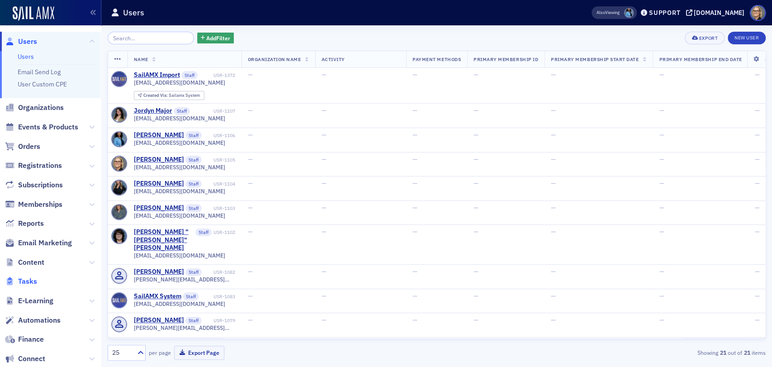
click at [31, 279] on span "Tasks" at bounding box center [27, 281] width 19 height 10
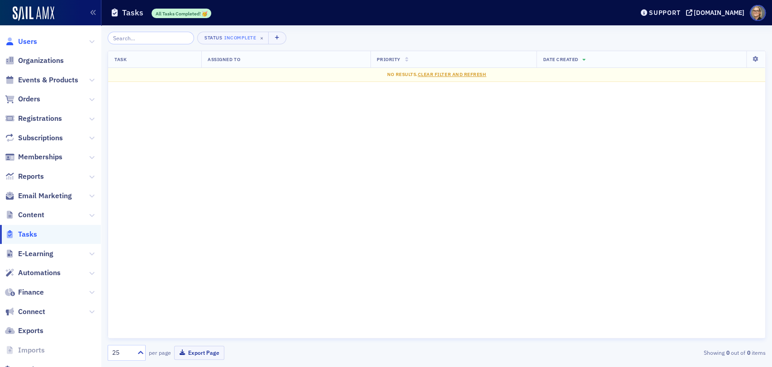
click at [29, 41] on span "Users" at bounding box center [27, 42] width 19 height 10
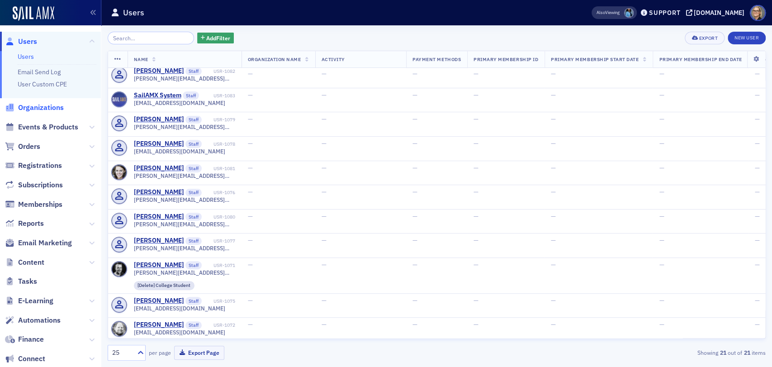
click at [29, 109] on span "Organizations" at bounding box center [41, 108] width 46 height 10
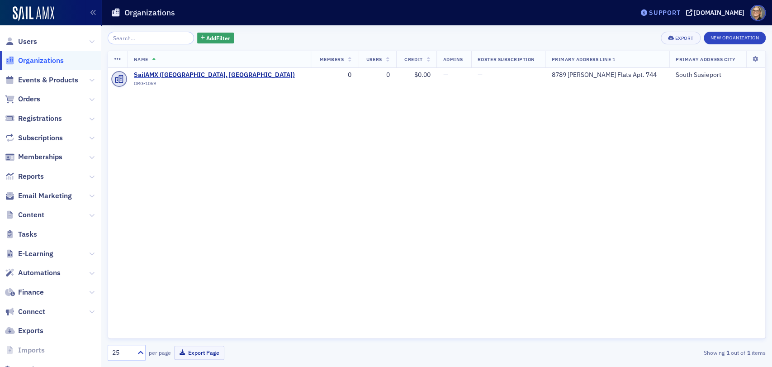
click at [649, 12] on div "Support" at bounding box center [664, 13] width 31 height 8
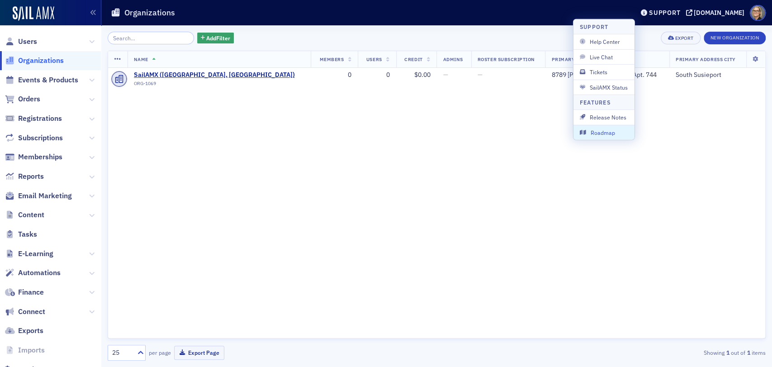
click at [602, 133] on span "Roadmap" at bounding box center [604, 132] width 48 height 8
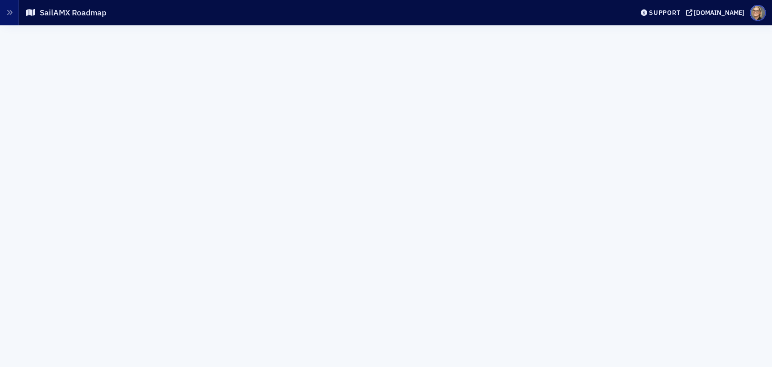
scroll to position [1116, 0]
click at [649, 13] on div "Support" at bounding box center [664, 13] width 31 height 8
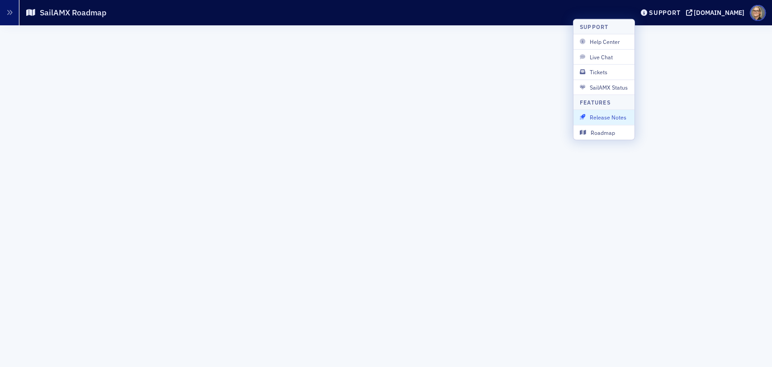
click at [599, 116] on span "Release Notes" at bounding box center [604, 117] width 48 height 8
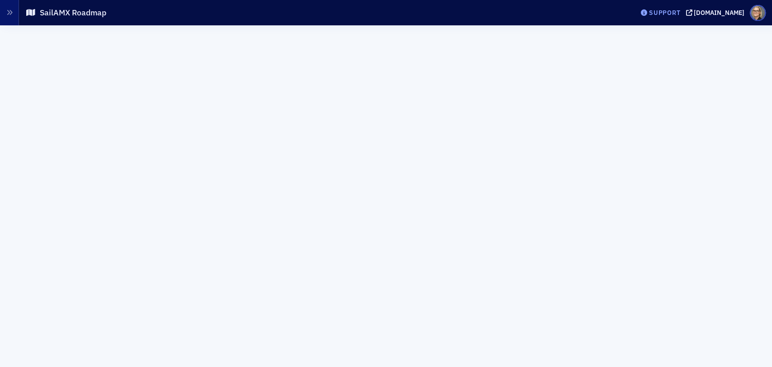
click at [649, 12] on div "Support" at bounding box center [664, 13] width 31 height 8
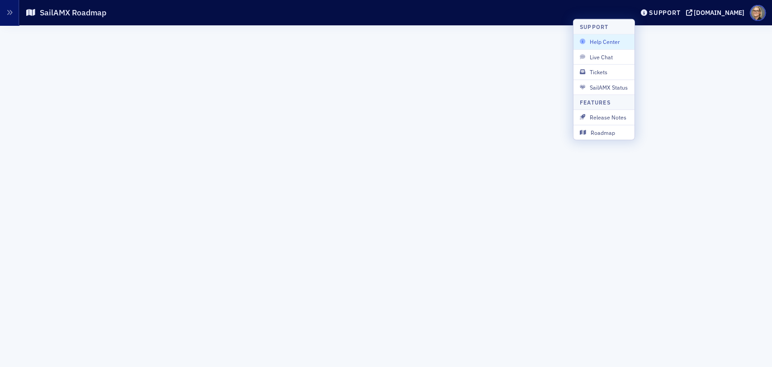
click at [615, 41] on span "Help Center" at bounding box center [604, 42] width 48 height 8
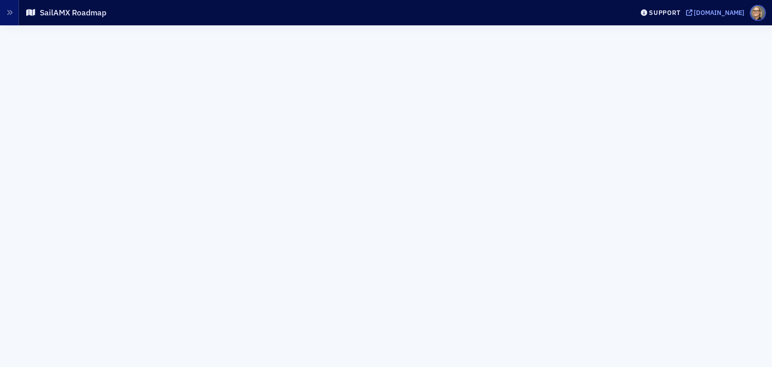
click at [694, 12] on div "[DOMAIN_NAME]" at bounding box center [719, 13] width 51 height 8
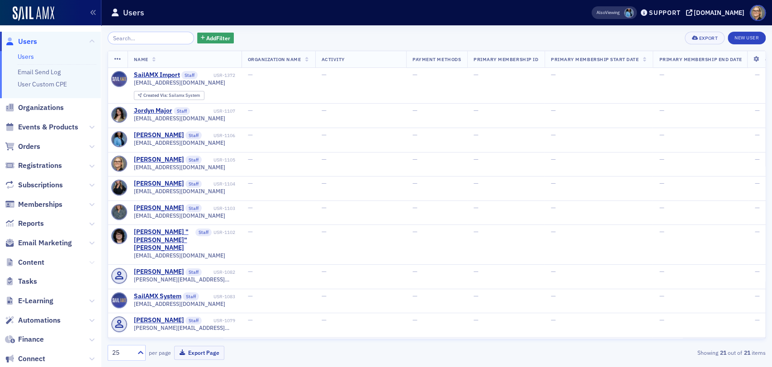
click at [89, 261] on icon at bounding box center [91, 262] width 5 height 5
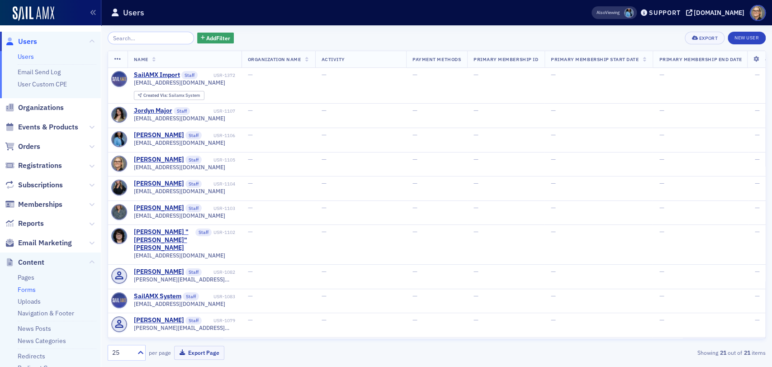
click at [30, 290] on link "Forms" at bounding box center [27, 289] width 18 height 8
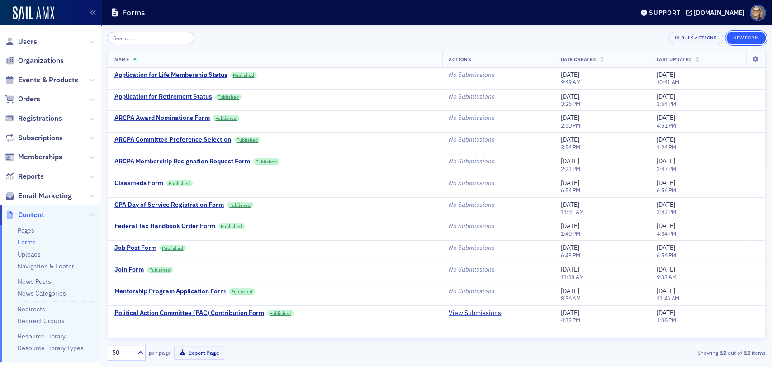
click at [750, 36] on button "New Form" at bounding box center [745, 38] width 39 height 13
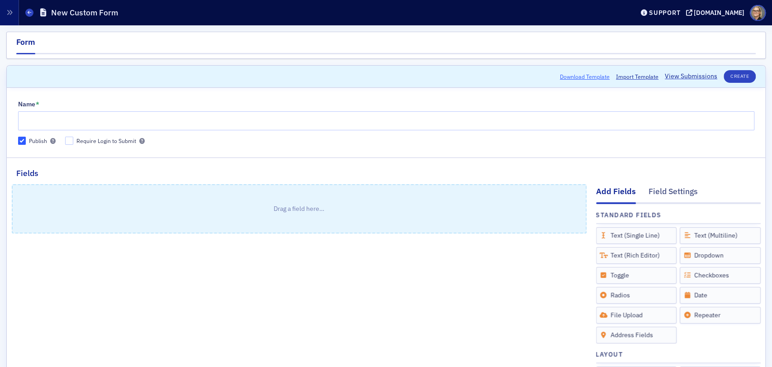
click at [575, 75] on button "Download Template" at bounding box center [585, 76] width 50 height 8
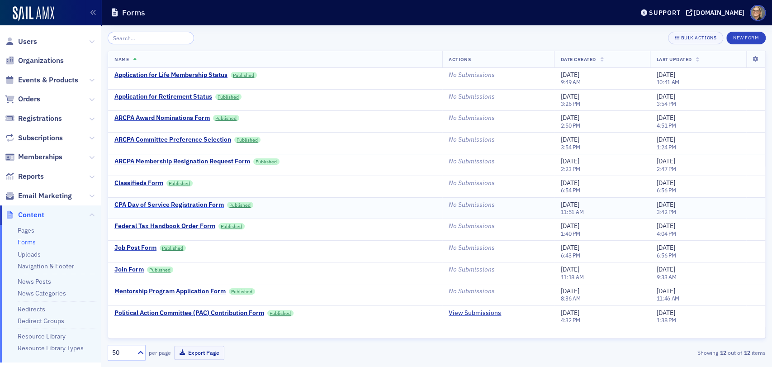
click at [151, 202] on div "CPA Day of Service Registration Form" at bounding box center [168, 205] width 109 height 8
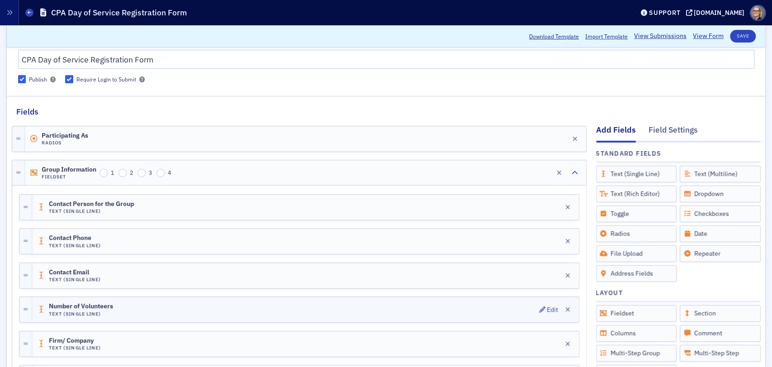
scroll to position [38, 0]
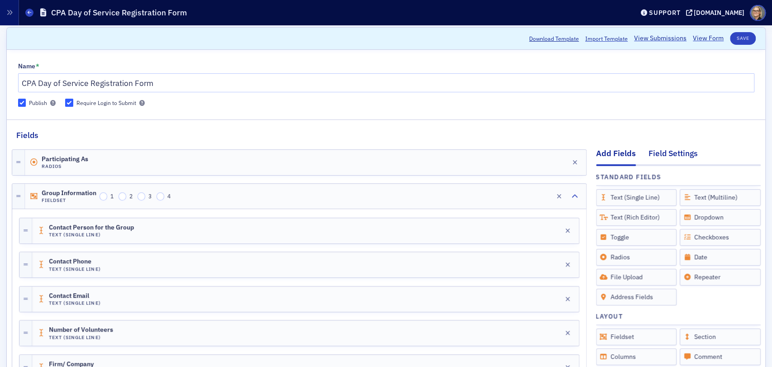
click at [674, 153] on div "Field Settings" at bounding box center [672, 155] width 49 height 17
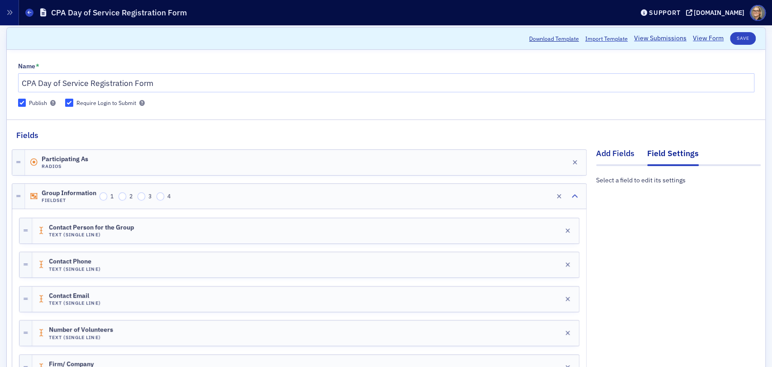
click at [597, 150] on div "Add Fields" at bounding box center [615, 155] width 38 height 17
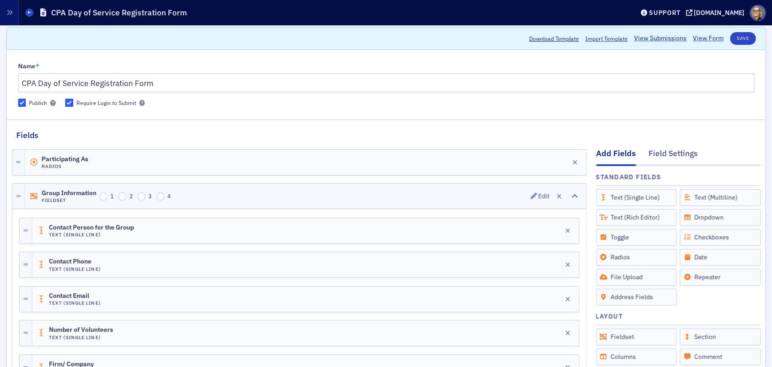
click at [221, 195] on div "Group Information Fieldset 1 2 3 4 Edit" at bounding box center [305, 196] width 561 height 25
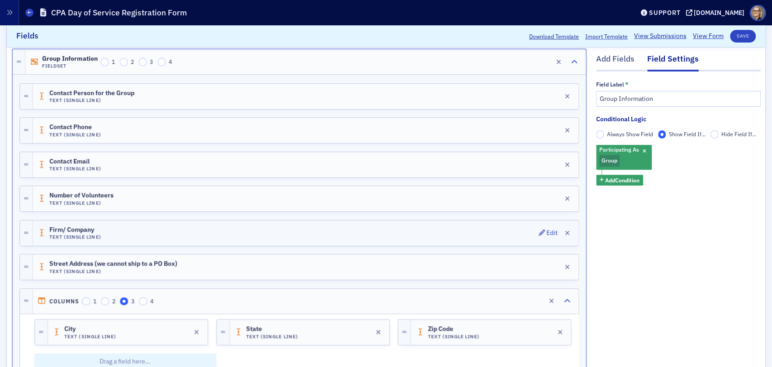
scroll to position [189, 0]
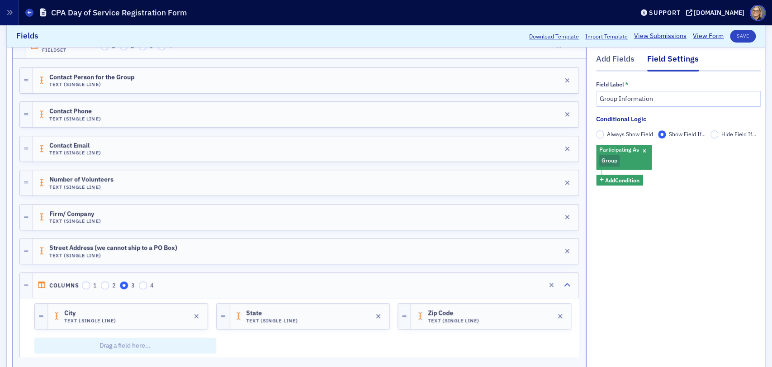
click at [637, 283] on div "Add Fields Field Settings Field Label * Group Information Conditional Logic Alw…" at bounding box center [678, 356] width 165 height 731
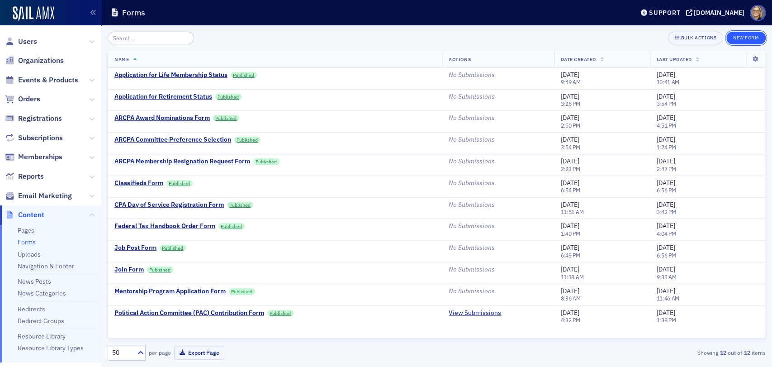
click at [746, 37] on button "New Form" at bounding box center [745, 38] width 39 height 13
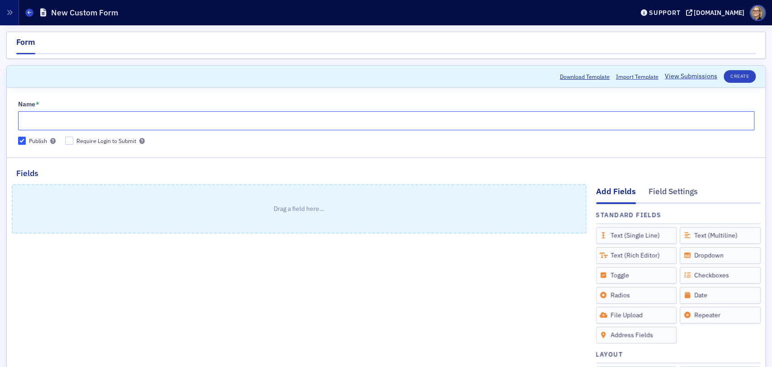
click at [58, 120] on input "Name *" at bounding box center [386, 120] width 736 height 19
type input "Legislative Contact Program"
click at [22, 139] on input "Publish" at bounding box center [22, 141] width 8 height 8
click at [19, 140] on input "Publish" at bounding box center [22, 141] width 8 height 8
checkbox input "true"
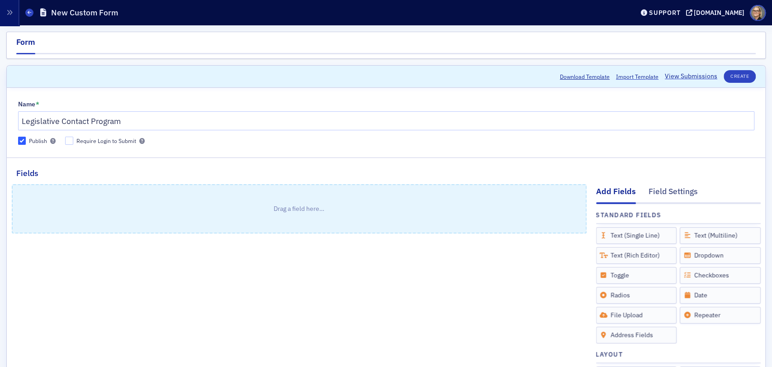
click at [161, 327] on div "Drag a field here…" at bounding box center [299, 340] width 575 height 322
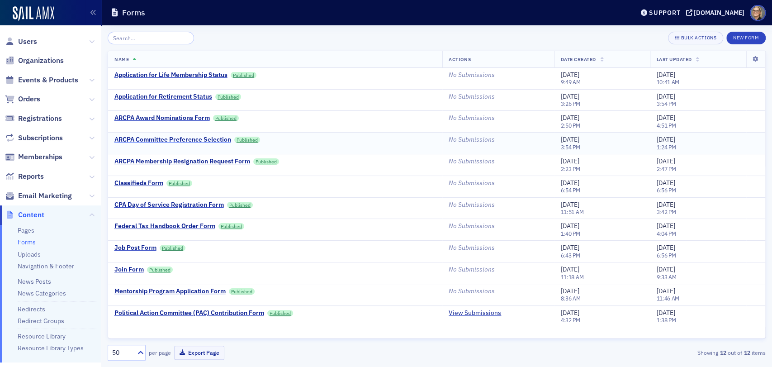
click at [196, 138] on div "ARCPA Committee Preference Selection" at bounding box center [172, 140] width 117 height 8
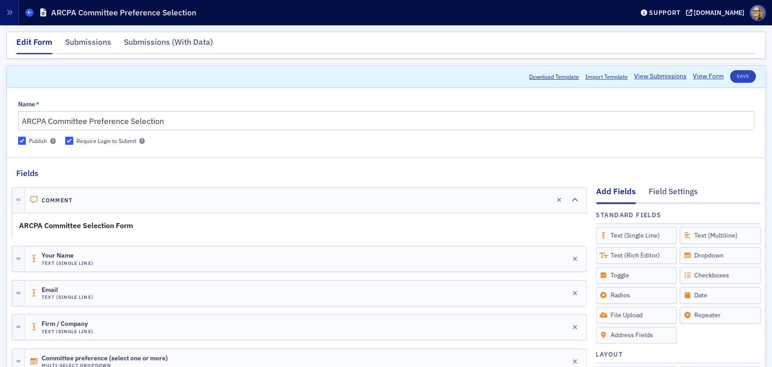
click at [29, 12] on icon at bounding box center [30, 12] width 4 height 4
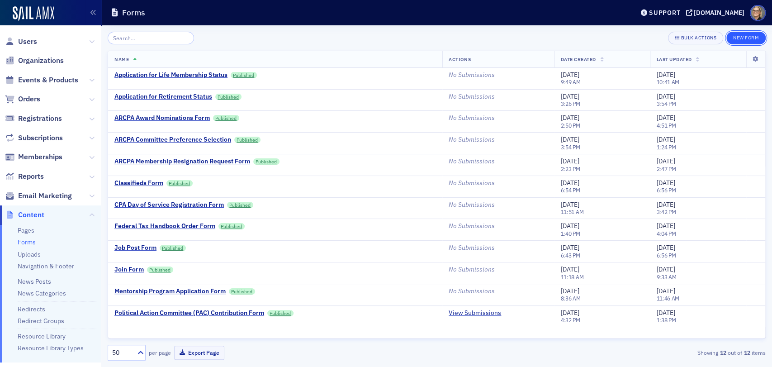
click at [751, 37] on button "New Form" at bounding box center [745, 38] width 39 height 13
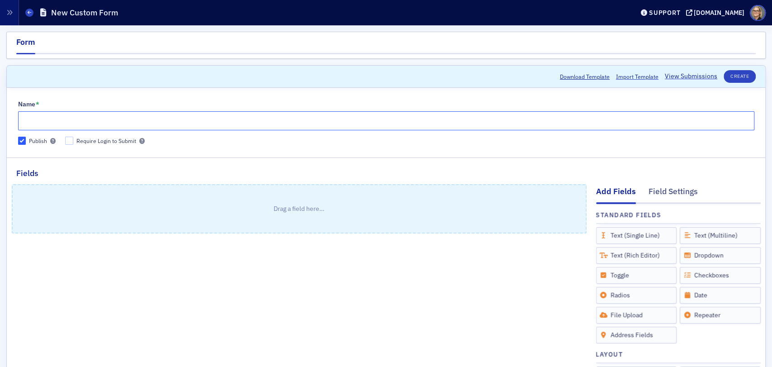
click at [50, 121] on input "Name *" at bounding box center [386, 120] width 736 height 19
type input "Legislative Contact Program"
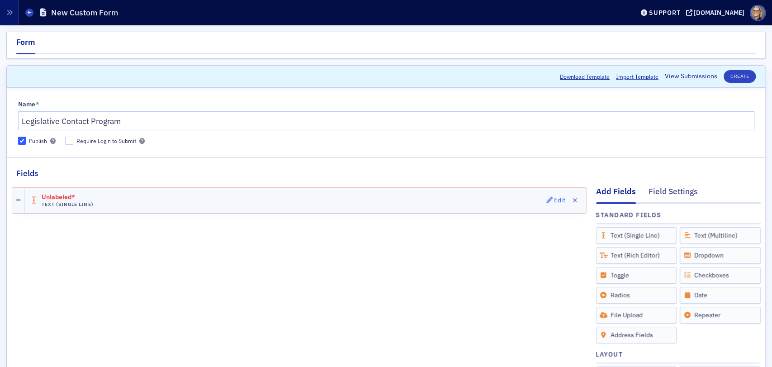
click at [546, 200] on span "Edit" at bounding box center [555, 200] width 19 height 6
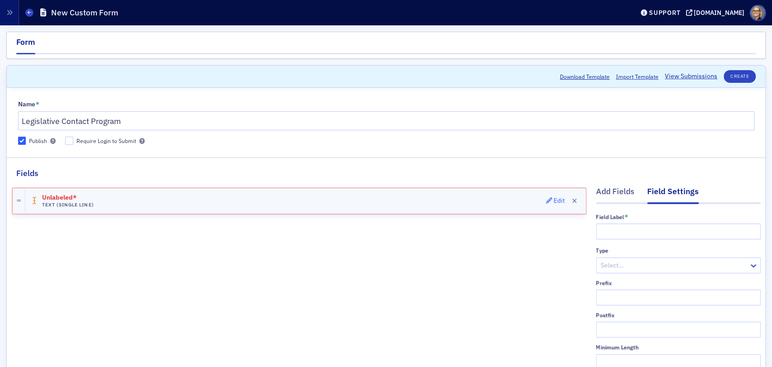
click at [554, 198] on div "Edit" at bounding box center [559, 200] width 11 height 5
click at [554, 202] on div "Edit" at bounding box center [559, 200] width 11 height 5
click at [85, 204] on h4 "Text (Single Line)" at bounding box center [68, 205] width 52 height 6
click at [554, 199] on div "Edit" at bounding box center [559, 200] width 11 height 5
click at [546, 198] on icon "button" at bounding box center [549, 200] width 6 height 6
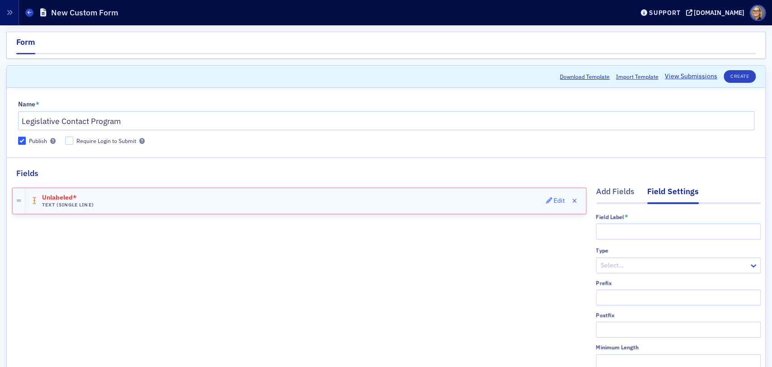
click at [546, 198] on icon "button" at bounding box center [549, 200] width 6 height 6
click at [612, 226] on input "text" at bounding box center [678, 231] width 165 height 16
click at [629, 229] on input "text" at bounding box center [678, 231] width 165 height 16
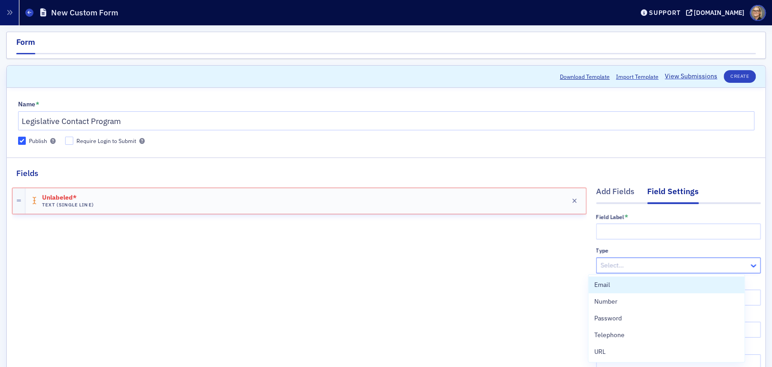
click at [749, 261] on icon at bounding box center [753, 265] width 9 height 9
click at [530, 263] on div "Unlabeled* Text (Single Line) Edit" at bounding box center [299, 340] width 575 height 322
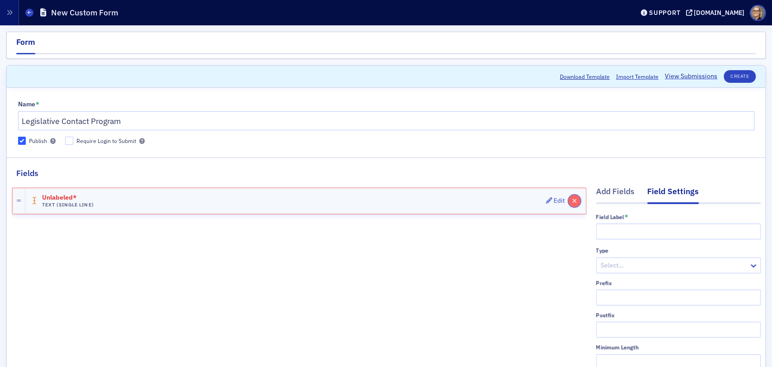
click at [572, 203] on icon "button" at bounding box center [574, 201] width 5 height 6
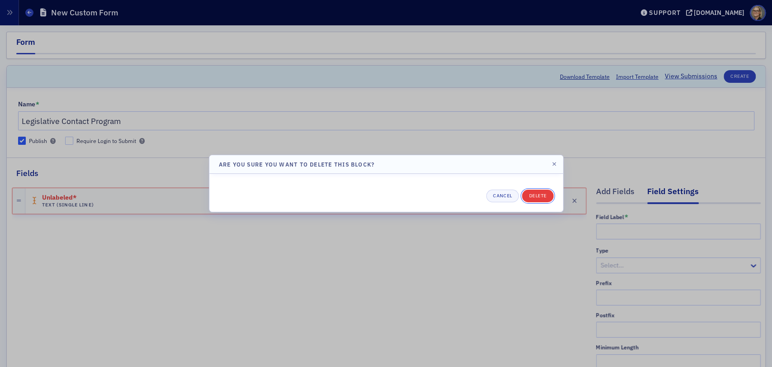
click at [540, 196] on button "Delete" at bounding box center [537, 195] width 31 height 13
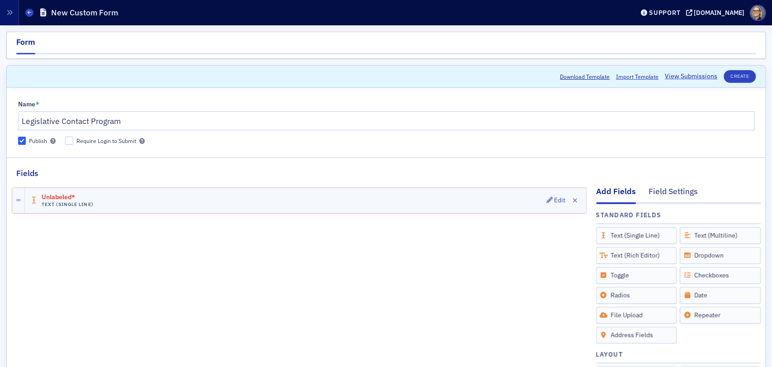
click at [117, 198] on div "Unlabeled* Text (Single Line) Edit" at bounding box center [305, 200] width 561 height 25
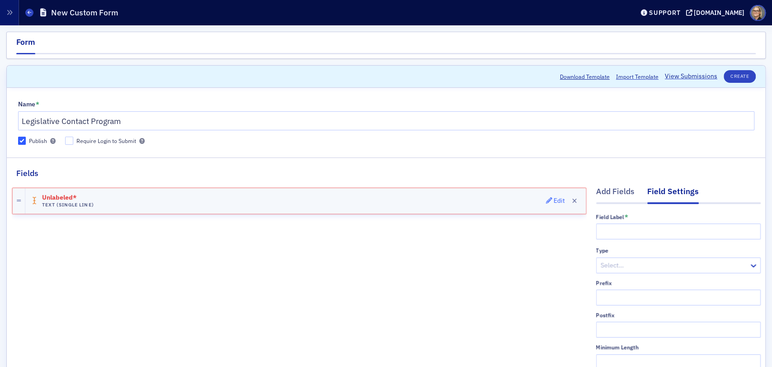
click at [554, 200] on div "Edit" at bounding box center [559, 200] width 11 height 5
click at [546, 199] on icon "button" at bounding box center [549, 200] width 6 height 6
click at [554, 202] on div "Edit" at bounding box center [559, 200] width 11 height 5
click at [546, 199] on icon "button" at bounding box center [549, 200] width 6 height 6
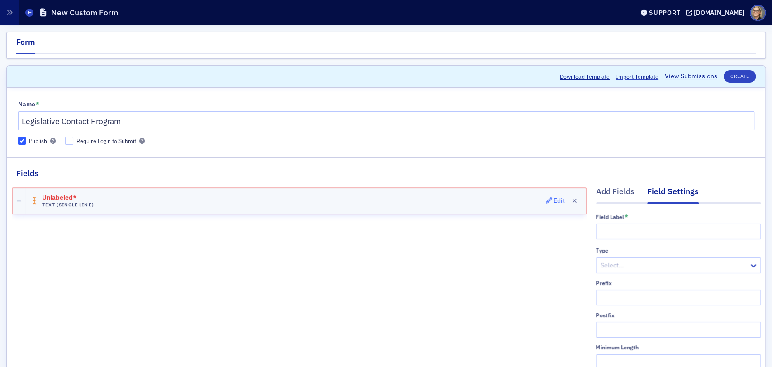
click at [554, 199] on div "Edit" at bounding box center [559, 200] width 11 height 5
click at [639, 264] on div at bounding box center [674, 265] width 148 height 11
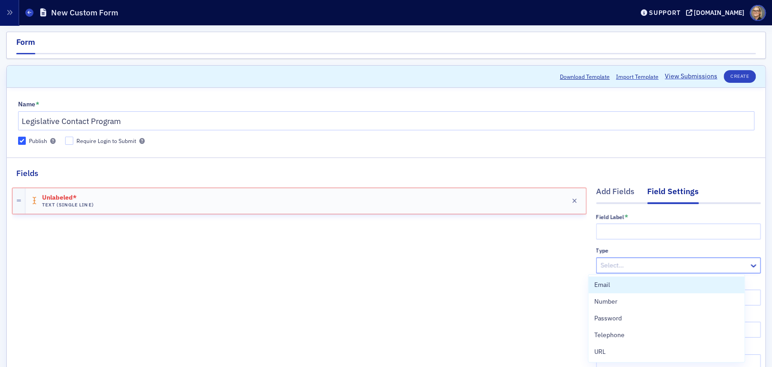
scroll to position [100, 0]
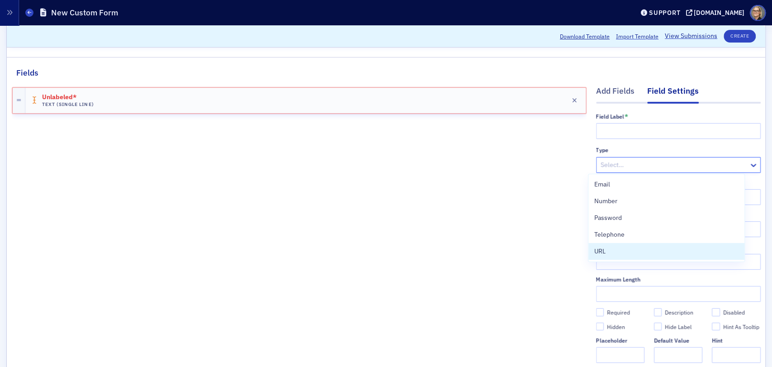
click at [336, 275] on div "Unlabeled* Text (Single Line) Edit" at bounding box center [299, 240] width 575 height 322
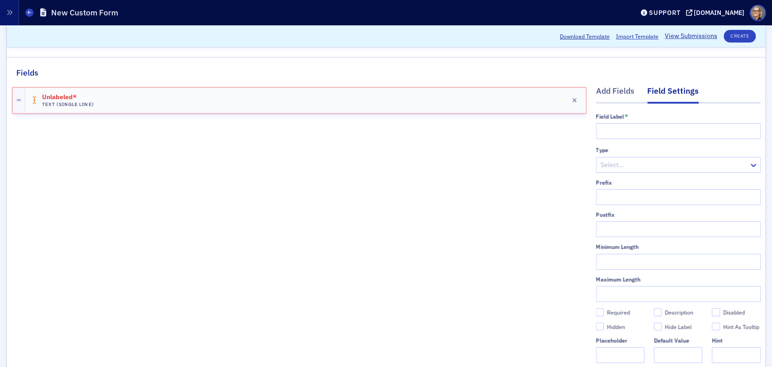
click at [320, 189] on div "Unlabeled* Text (Single Line) Edit" at bounding box center [299, 240] width 575 height 322
click at [572, 100] on icon "button" at bounding box center [574, 100] width 5 height 6
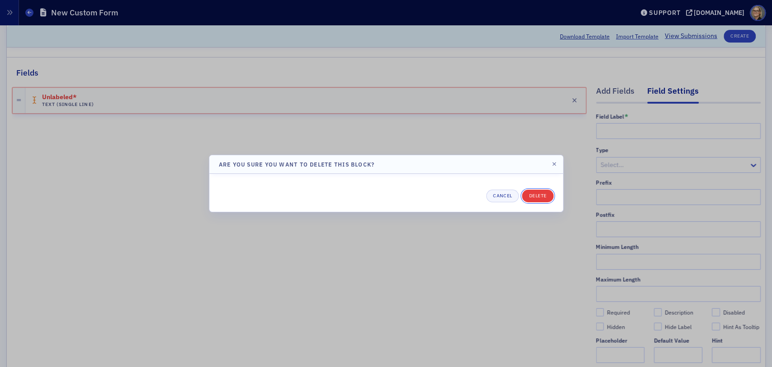
click at [535, 193] on button "Delete" at bounding box center [537, 195] width 31 height 13
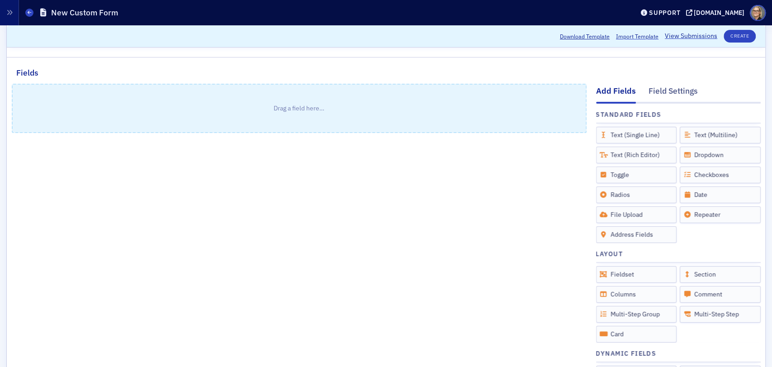
scroll to position [0, 0]
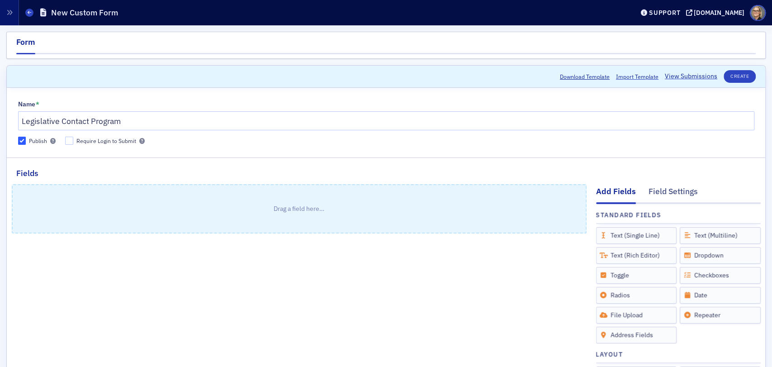
click at [219, 308] on div "Drag a field here…" at bounding box center [299, 340] width 575 height 322
click at [26, 13] on span at bounding box center [29, 13] width 8 height 8
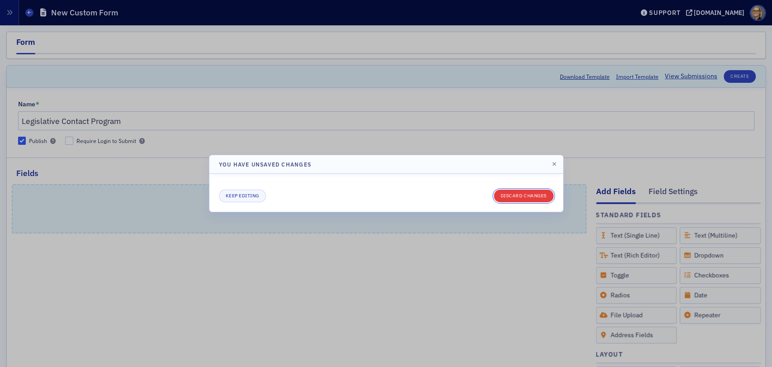
click at [526, 195] on button "Discard changes" at bounding box center [524, 195] width 60 height 13
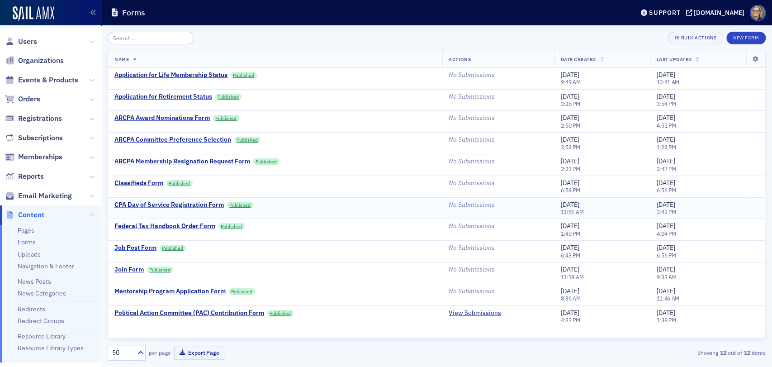
click at [149, 203] on div "CPA Day of Service Registration Form" at bounding box center [168, 205] width 109 height 8
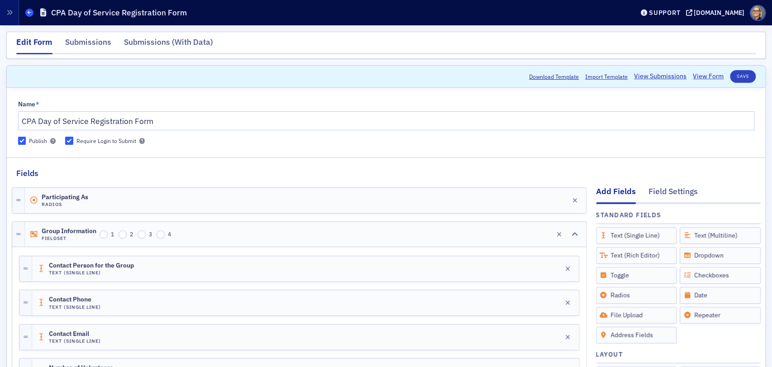
click at [29, 12] on icon at bounding box center [30, 12] width 4 height 4
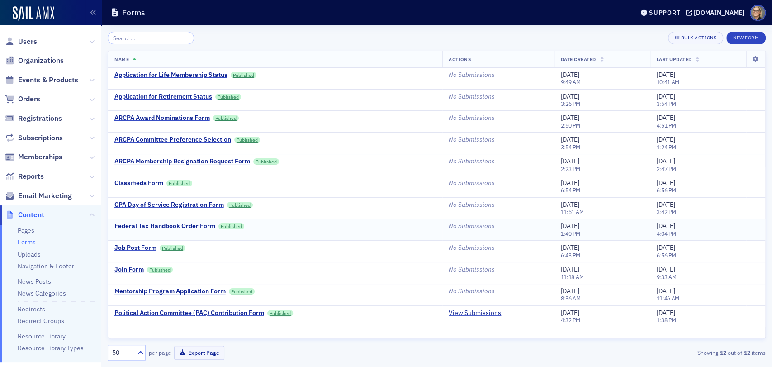
click at [128, 227] on div "Federal Tax Handbook Order Form" at bounding box center [164, 226] width 101 height 8
click at [185, 228] on div "Federal Tax Handbook Order Form" at bounding box center [164, 226] width 101 height 8
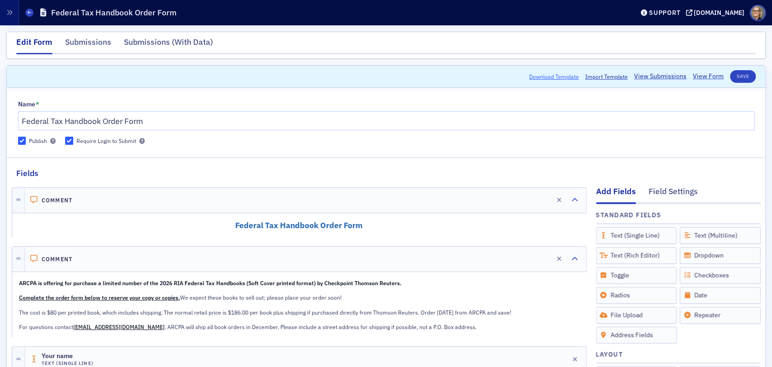
click at [557, 77] on button "Download Template" at bounding box center [554, 76] width 50 height 8
click at [604, 77] on span "Import Template" at bounding box center [606, 76] width 43 height 8
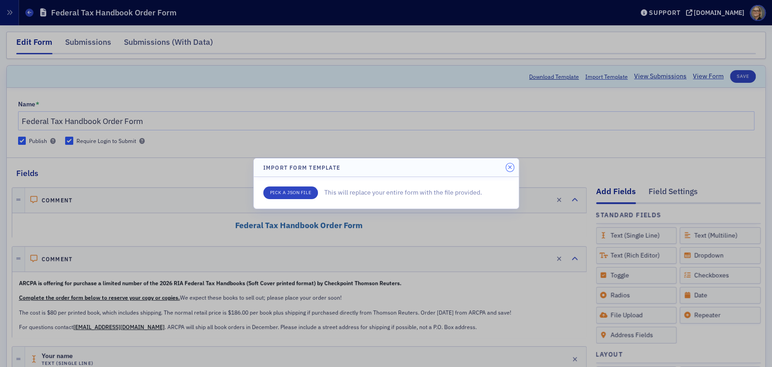
click at [509, 165] on icon "button" at bounding box center [510, 167] width 4 height 5
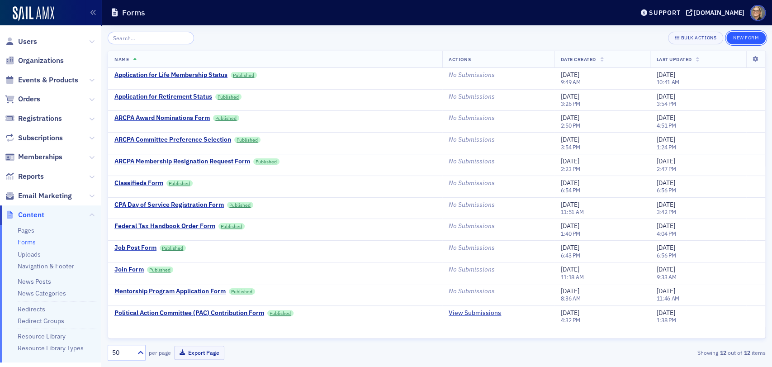
click at [753, 37] on button "New Form" at bounding box center [745, 38] width 39 height 13
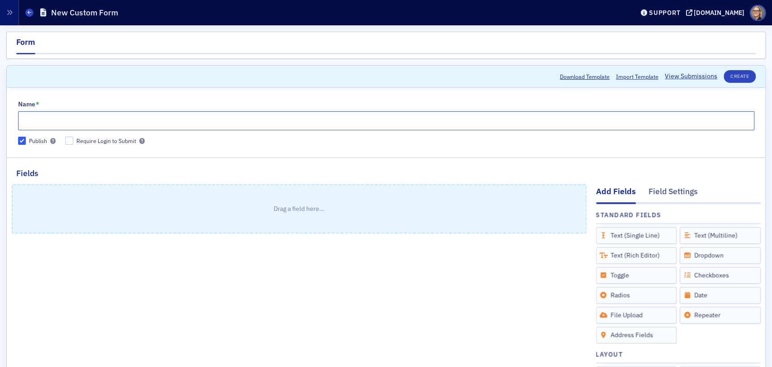
click at [110, 122] on input "Name *" at bounding box center [386, 120] width 736 height 19
type input "Legislative Contact Program"
click at [222, 297] on div "Drag a field here…" at bounding box center [299, 340] width 575 height 322
click at [635, 240] on div "Text (Single Line)" at bounding box center [636, 235] width 81 height 17
click at [71, 208] on p "Drag a field here…" at bounding box center [299, 208] width 573 height 47
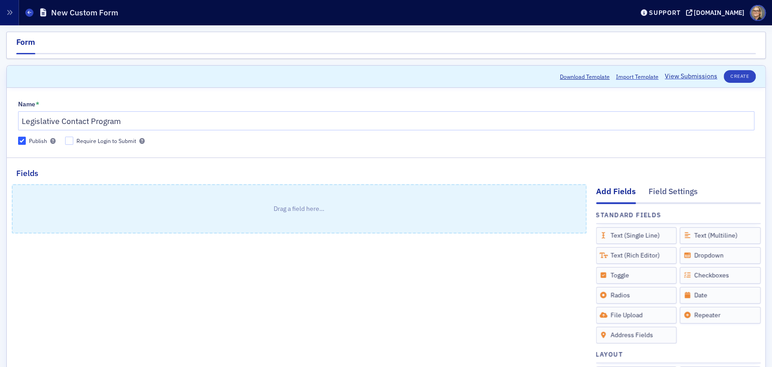
click at [104, 197] on p "Drag a field here…" at bounding box center [299, 208] width 573 height 47
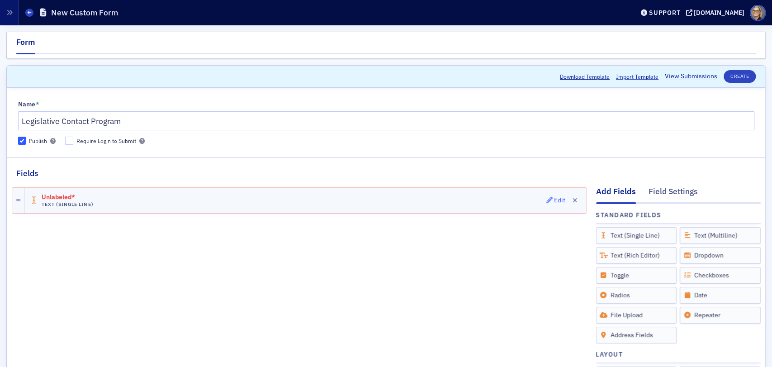
click at [554, 199] on div "Edit" at bounding box center [559, 200] width 11 height 5
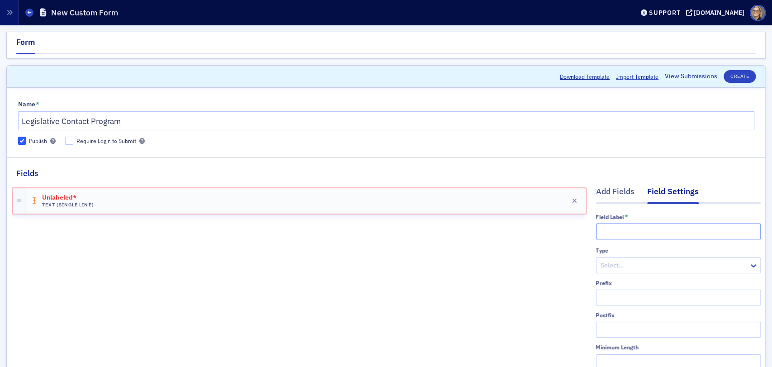
click at [617, 229] on input "text" at bounding box center [678, 231] width 165 height 16
click at [390, 297] on div "Unlabeled* Text (Single Line) Edit" at bounding box center [299, 340] width 575 height 322
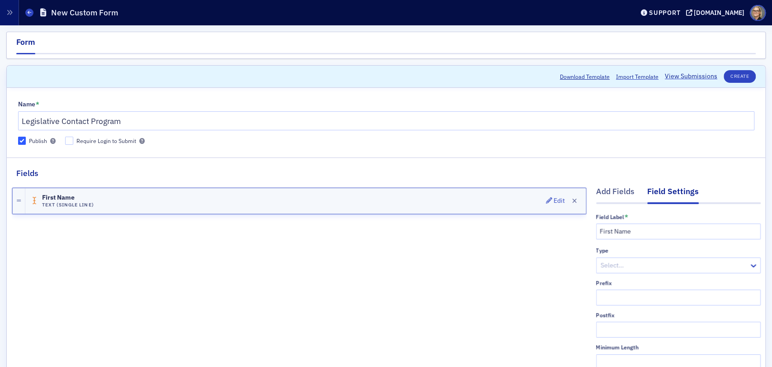
click at [152, 202] on div "First Name Text (Single Line) Edit" at bounding box center [305, 200] width 560 height 25
click at [635, 232] on input "First Name" at bounding box center [678, 231] width 165 height 16
click at [104, 200] on div "First Name Text (Single Line) Edit" at bounding box center [305, 200] width 560 height 25
click at [554, 200] on div "Edit" at bounding box center [559, 200] width 11 height 5
click at [57, 194] on span "First Name" at bounding box center [67, 197] width 51 height 7
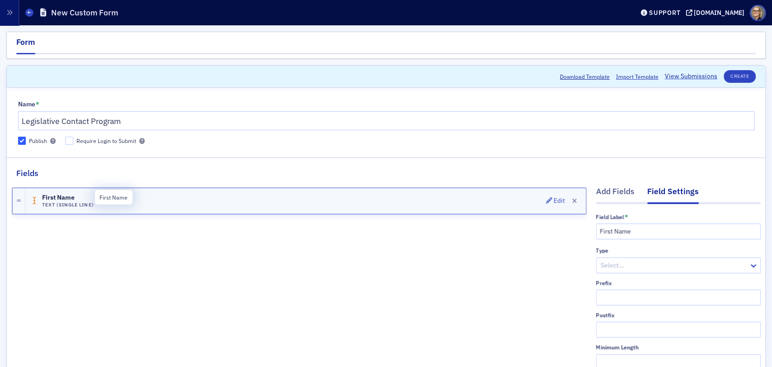
click at [57, 194] on span "First Name" at bounding box center [67, 197] width 51 height 7
click at [554, 200] on div "Edit" at bounding box center [559, 200] width 11 height 5
drag, startPoint x: 603, startPoint y: 233, endPoint x: 545, endPoint y: 209, distance: 62.9
click at [545, 221] on div "Add Fields Field Settings Field Label * First Name Type Select… Prefix Postfix …" at bounding box center [386, 340] width 749 height 322
type input "Name"
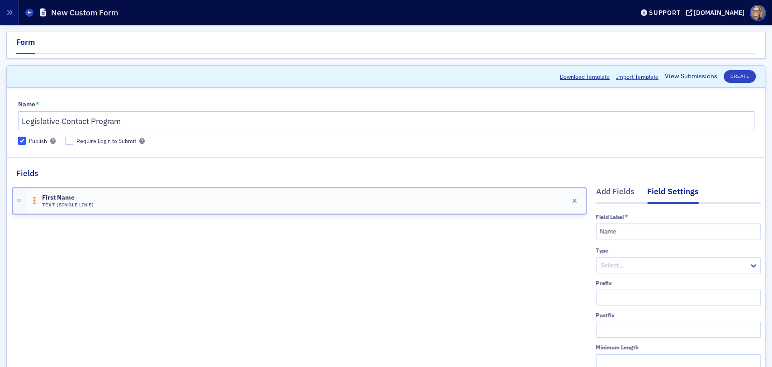
click at [654, 269] on div at bounding box center [674, 265] width 148 height 11
click at [472, 269] on div "Name Text (Single Line) Edit" at bounding box center [299, 340] width 575 height 322
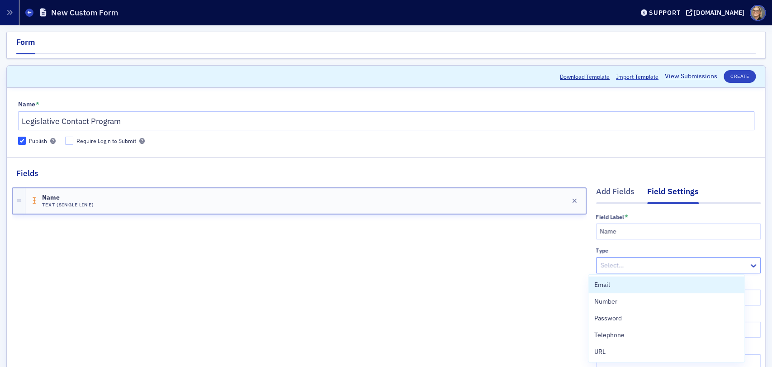
click at [625, 264] on div at bounding box center [674, 265] width 148 height 11
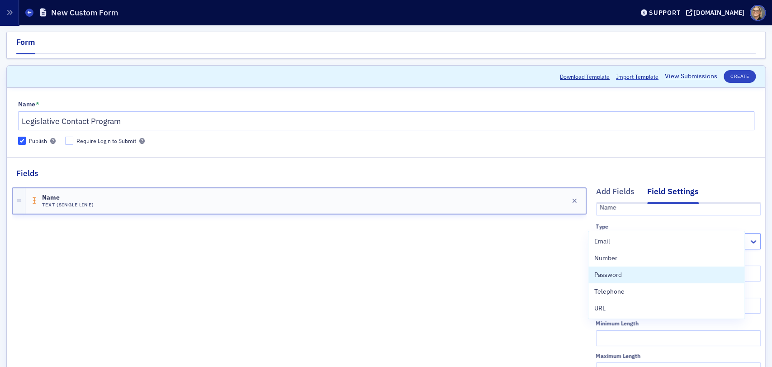
scroll to position [43, 0]
click at [482, 276] on div "Name Text (Single Line) Edit" at bounding box center [299, 340] width 575 height 322
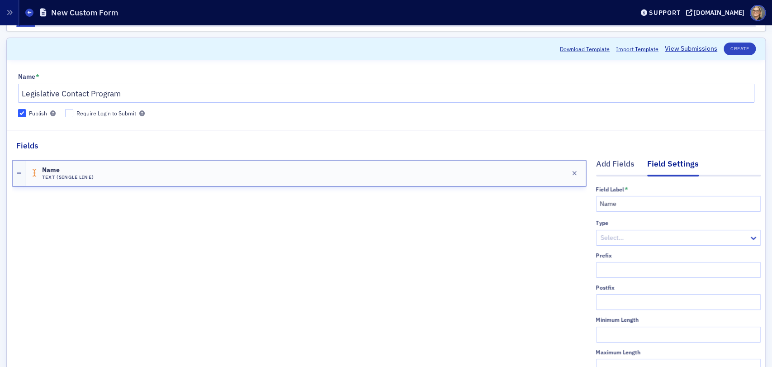
scroll to position [0, 0]
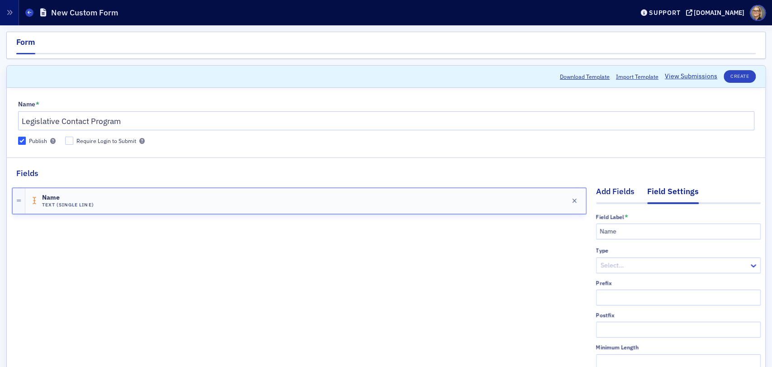
click at [612, 191] on div "Add Fields" at bounding box center [615, 193] width 38 height 17
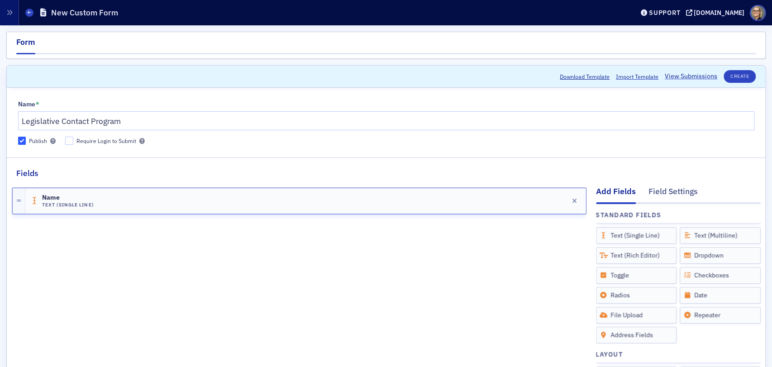
click at [399, 291] on div "Name Text (Single Line) Edit" at bounding box center [299, 340] width 575 height 322
drag, startPoint x: 251, startPoint y: 301, endPoint x: 283, endPoint y: 296, distance: 32.0
click at [252, 300] on div "Name Text (Single Line) Edit" at bounding box center [299, 340] width 575 height 322
click at [628, 237] on div "Text (Single Line)" at bounding box center [636, 235] width 81 height 17
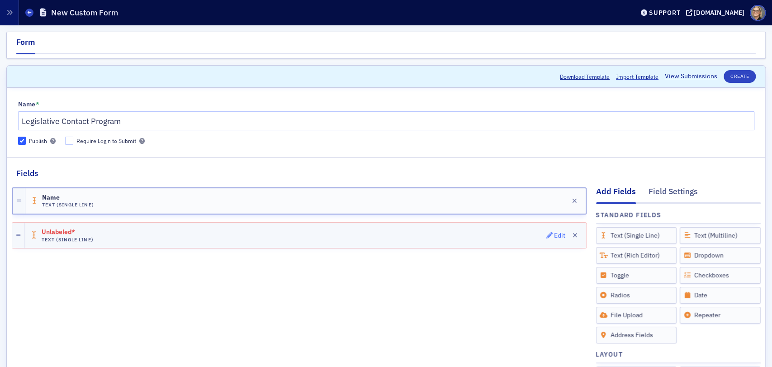
click at [554, 234] on div "Edit" at bounding box center [559, 235] width 11 height 5
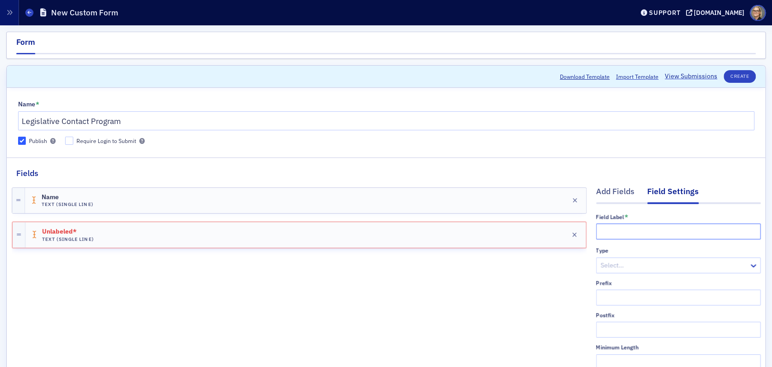
drag, startPoint x: 614, startPoint y: 232, endPoint x: 614, endPoint y: 224, distance: 7.2
click at [614, 232] on input "text" at bounding box center [678, 231] width 165 height 16
type input "Firm"
click at [415, 323] on div "Name Text (Single Line) Edit Firm Text (Single Line) Edit" at bounding box center [299, 340] width 575 height 322
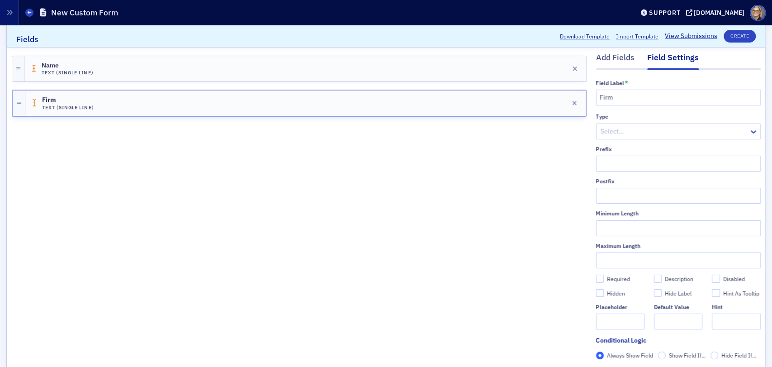
scroll to position [151, 0]
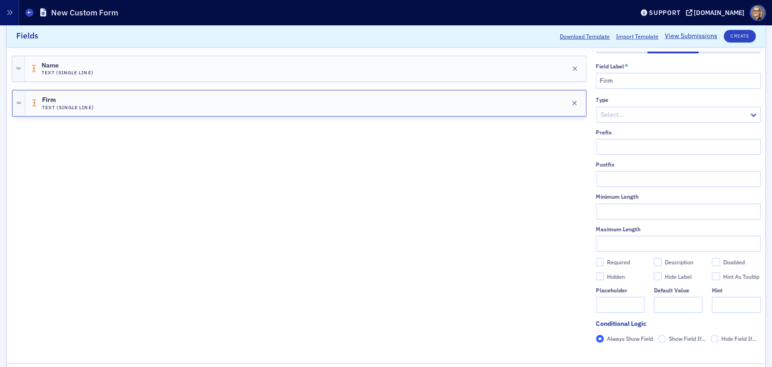
click at [663, 117] on div at bounding box center [674, 114] width 148 height 11
click at [469, 264] on div "Name Text (Single Line) Edit Firm Text (Single Line) Edit" at bounding box center [299, 189] width 575 height 322
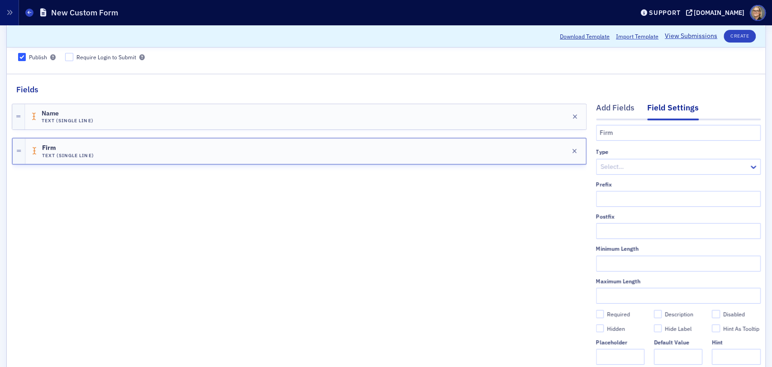
scroll to position [0, 0]
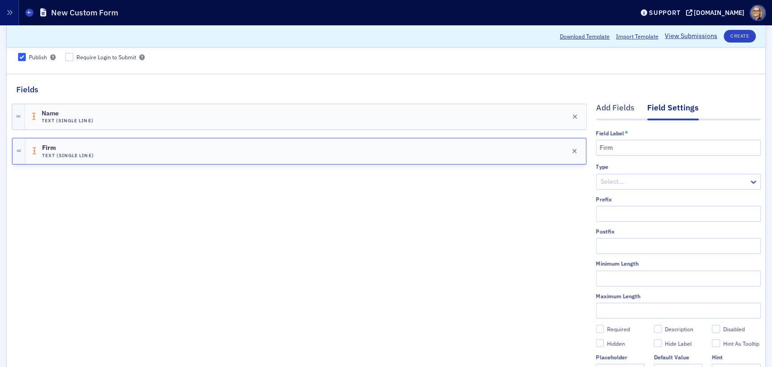
click at [615, 100] on div "Add Fields Field Settings Field Label * Firm Type Select… Prefix Postfix Minimu…" at bounding box center [678, 256] width 165 height 322
click at [615, 110] on div "Add Fields" at bounding box center [615, 110] width 38 height 17
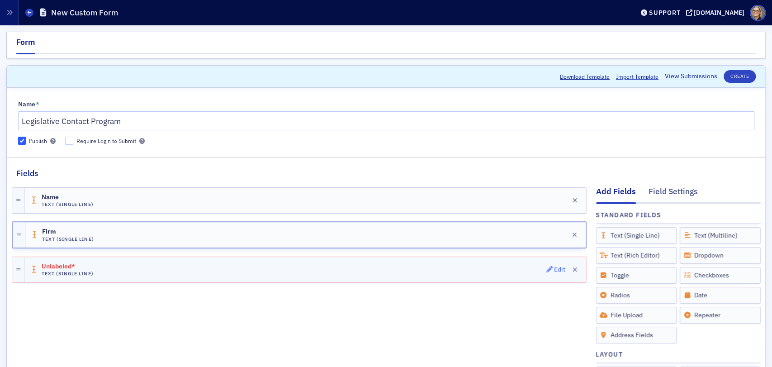
click at [554, 267] on div "Edit" at bounding box center [559, 269] width 11 height 5
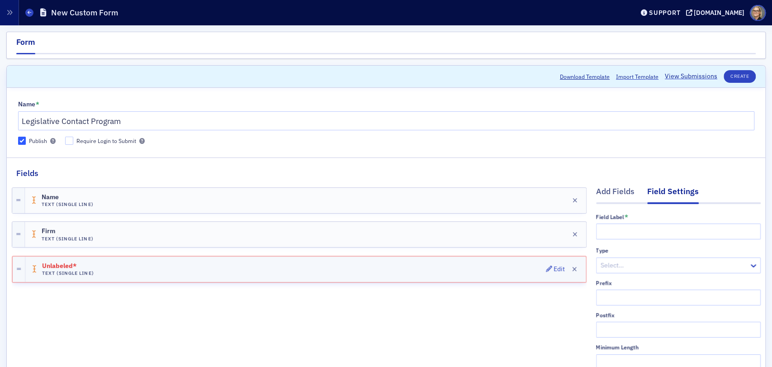
click at [43, 258] on div "Unlabeled* Text (Single Line) Edit" at bounding box center [305, 268] width 560 height 25
click at [554, 267] on div "Edit" at bounding box center [559, 268] width 11 height 5
click at [554, 266] on div "Edit" at bounding box center [559, 268] width 11 height 5
click at [637, 228] on input "text" at bounding box center [678, 231] width 165 height 16
click at [554, 270] on div "Edit" at bounding box center [559, 268] width 11 height 5
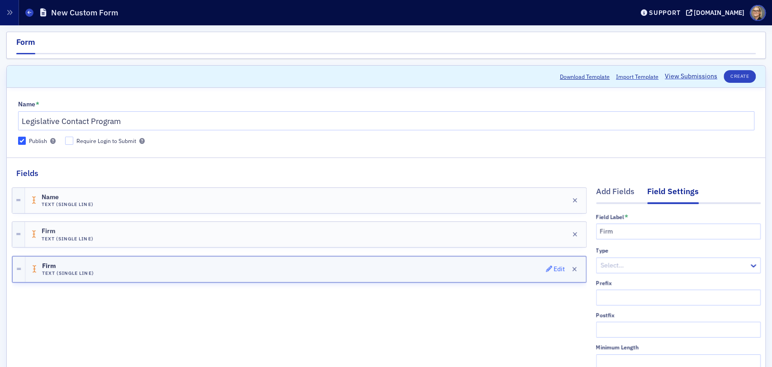
click at [554, 269] on div "Edit" at bounding box center [559, 268] width 11 height 5
drag, startPoint x: 620, startPoint y: 232, endPoint x: 530, endPoint y: 230, distance: 90.0
click at [530, 230] on div "Add Fields Field Settings Field Label * Firm Type Select… Prefix Postfix Minimu…" at bounding box center [386, 340] width 749 height 322
type input "Address"
click at [517, 334] on div "Name Text (Single Line) Edit Firm Text (Single Line) Edit Firm Text (Single Lin…" at bounding box center [299, 340] width 575 height 322
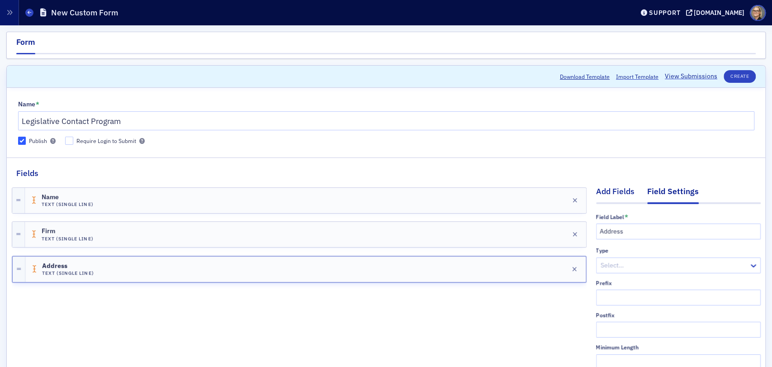
click at [611, 189] on div "Add Fields" at bounding box center [615, 193] width 38 height 17
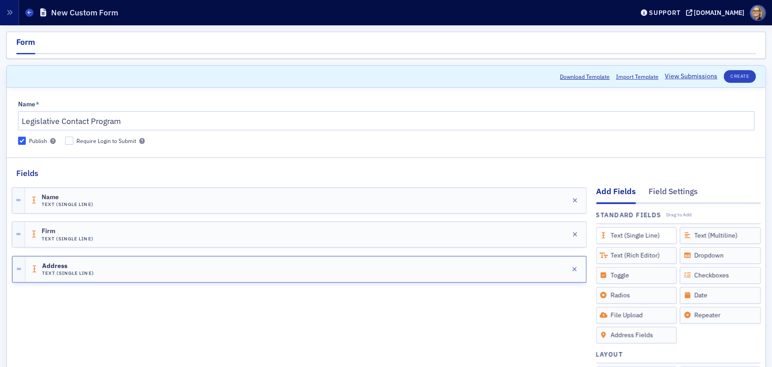
click at [629, 237] on div "Text (Single Line)" at bounding box center [636, 235] width 81 height 17
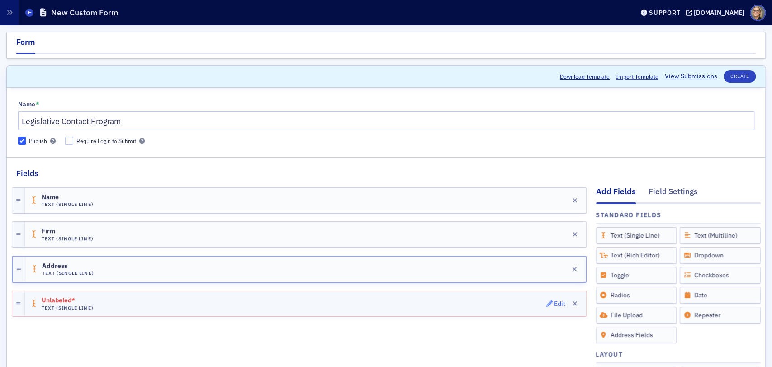
click at [554, 301] on div "Edit" at bounding box center [559, 303] width 11 height 5
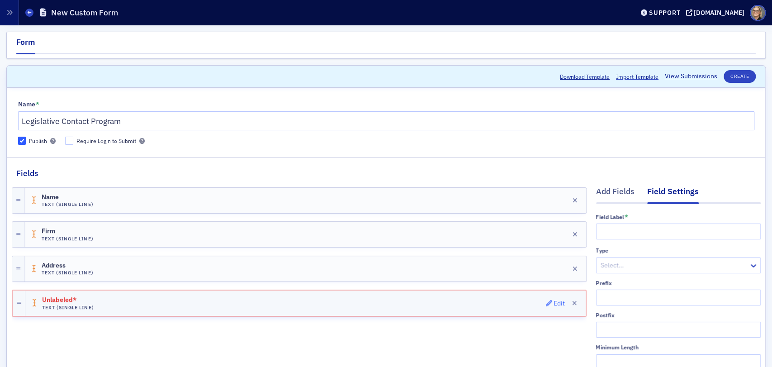
click at [554, 301] on div "Edit" at bounding box center [559, 303] width 11 height 5
click at [546, 300] on span "Edit" at bounding box center [555, 303] width 19 height 6
click at [554, 302] on div "Edit" at bounding box center [559, 303] width 11 height 5
click at [634, 229] on input "text" at bounding box center [678, 231] width 165 height 16
type input "City"
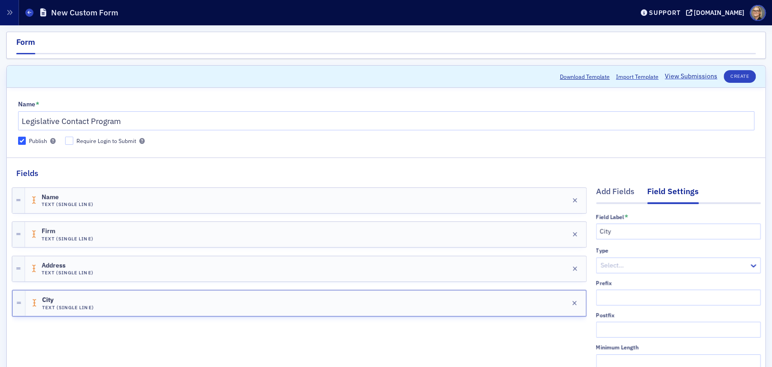
click at [459, 342] on div "Name Text (Single Line) Edit Firm Text (Single Line) Edit Address Text (Single …" at bounding box center [299, 340] width 575 height 322
click at [609, 195] on div "Add Fields" at bounding box center [615, 193] width 38 height 17
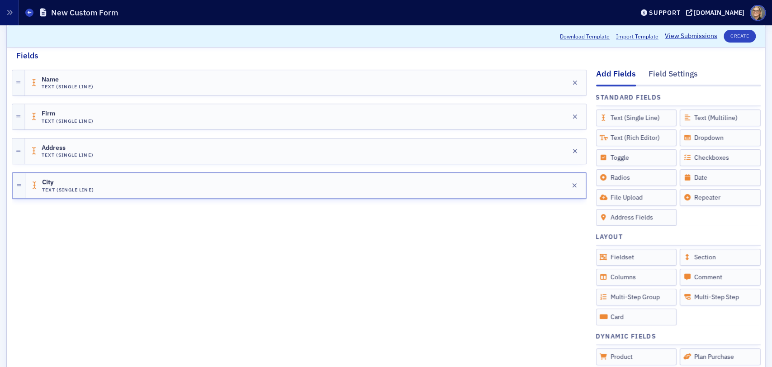
scroll to position [100, 0]
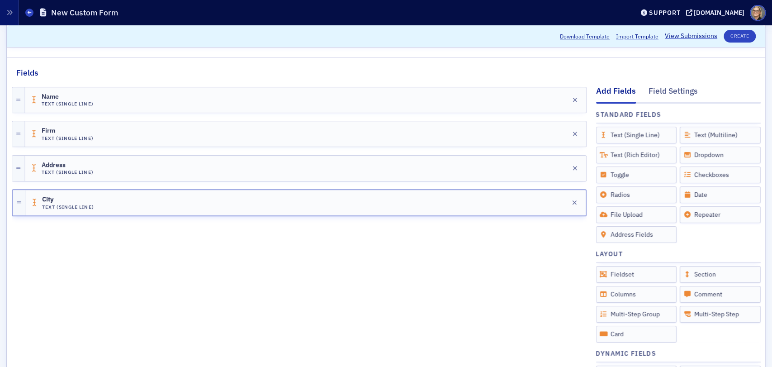
click at [485, 288] on div "Name Text (Single Line) Edit Firm Text (Single Line) Edit Address Text (Single …" at bounding box center [299, 240] width 575 height 322
click at [668, 92] on div "Field Settings" at bounding box center [672, 93] width 49 height 17
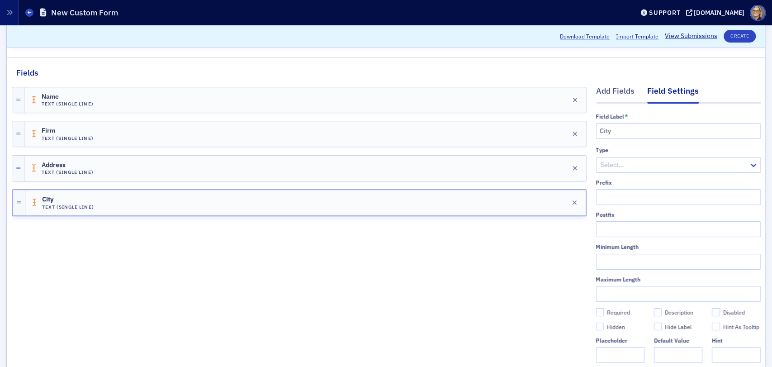
click at [673, 167] on div at bounding box center [674, 164] width 148 height 11
click at [423, 270] on div "Name Text (Single Line) Edit Firm Text (Single Line) Edit Address Text (Single …" at bounding box center [299, 240] width 575 height 322
click at [612, 91] on div "Add Fields" at bounding box center [615, 93] width 38 height 17
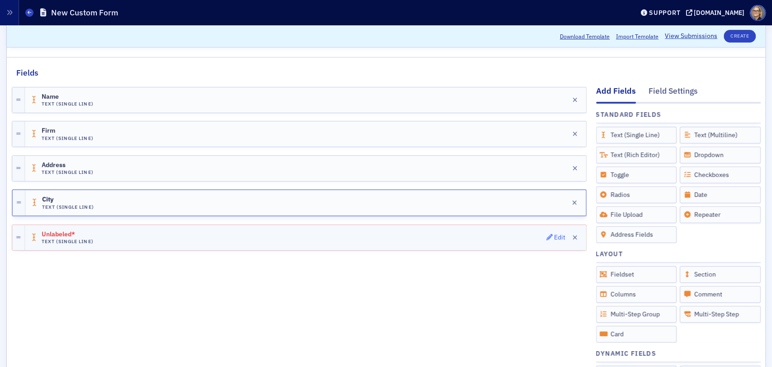
click at [554, 237] on div "Edit" at bounding box center [559, 237] width 11 height 5
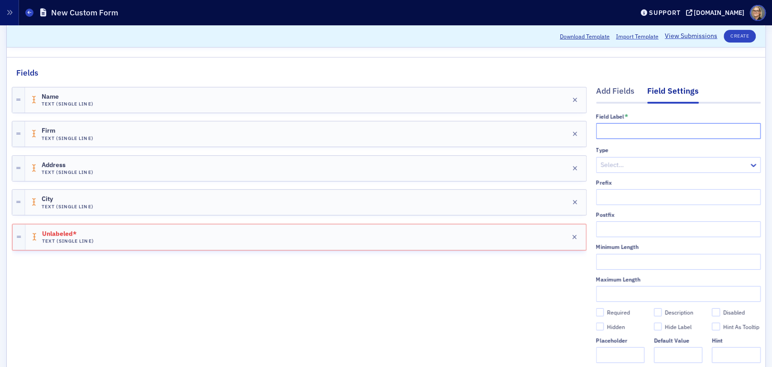
click at [635, 126] on input "text" at bounding box center [678, 131] width 165 height 16
click at [655, 170] on div "Select…" at bounding box center [672, 164] width 152 height 13
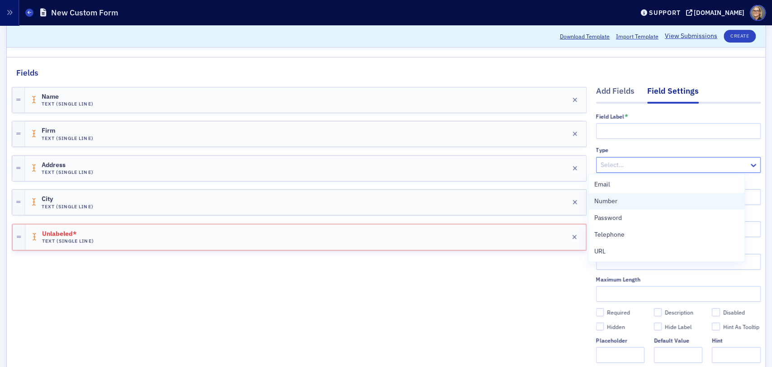
click at [616, 203] on span "Number" at bounding box center [605, 200] width 23 height 9
click at [616, 128] on input "text" at bounding box center [678, 131] width 165 height 16
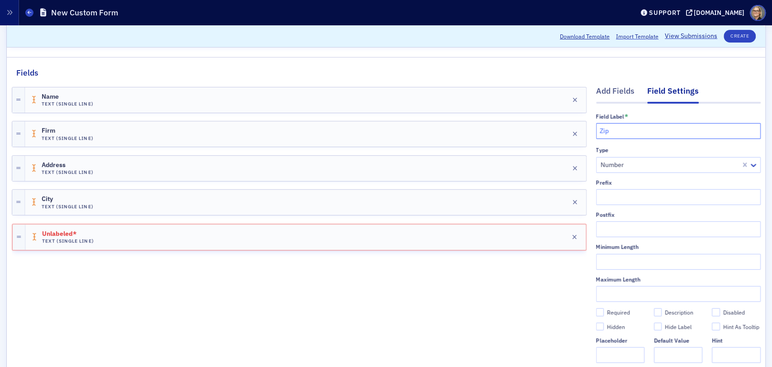
type input "Zip"
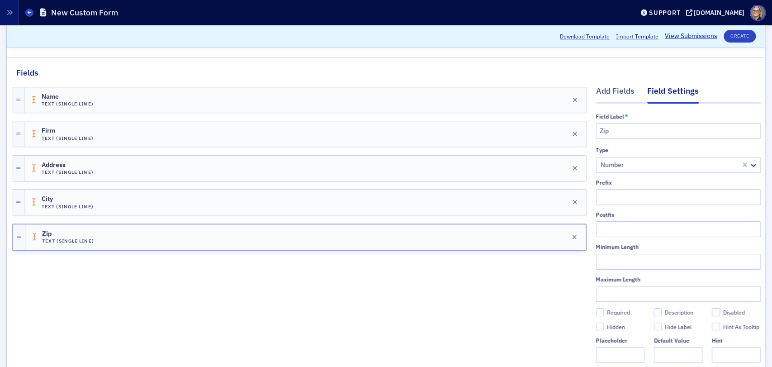
click at [519, 298] on div "Name Text (Single Line) Edit Firm Text (Single Line) Edit Address Text (Single …" at bounding box center [299, 240] width 575 height 322
click at [379, 303] on div "Name Text (Single Line) Edit Firm Text (Single Line) Edit Address Text (Single …" at bounding box center [299, 240] width 575 height 322
click at [443, 291] on div "Name Text (Single Line) Edit Firm Text (Single Line) Edit Address Text (Single …" at bounding box center [299, 240] width 575 height 322
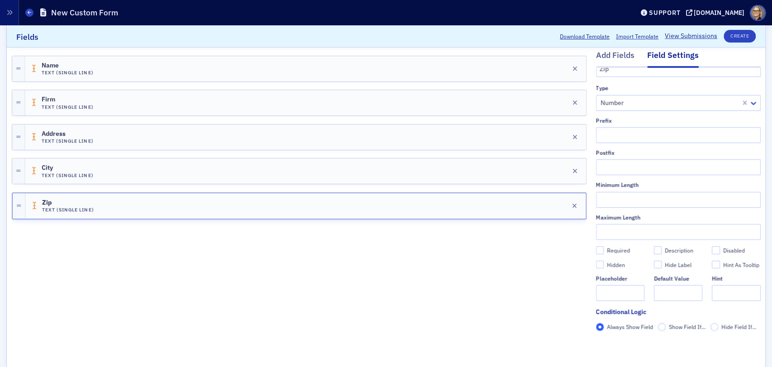
scroll to position [151, 0]
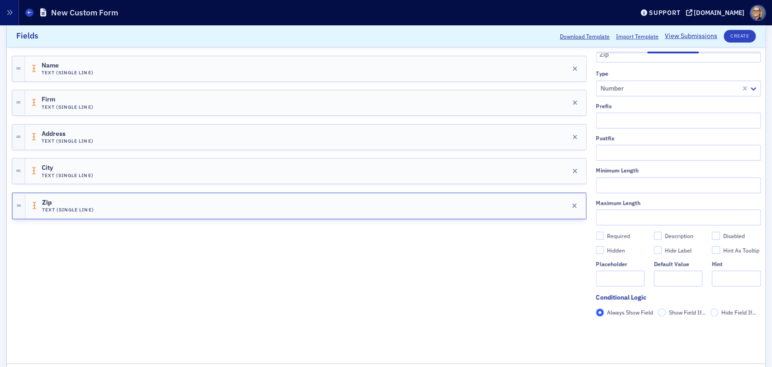
click at [454, 269] on div "Name Text (Single Line) Edit Firm Text (Single Line) Edit Address Text (Single …" at bounding box center [299, 189] width 575 height 322
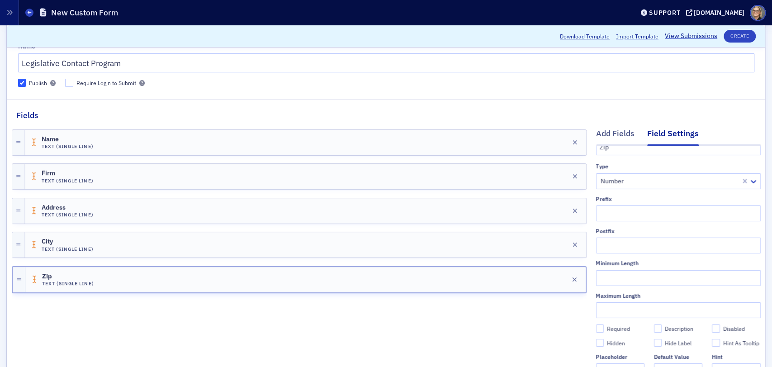
scroll to position [0, 0]
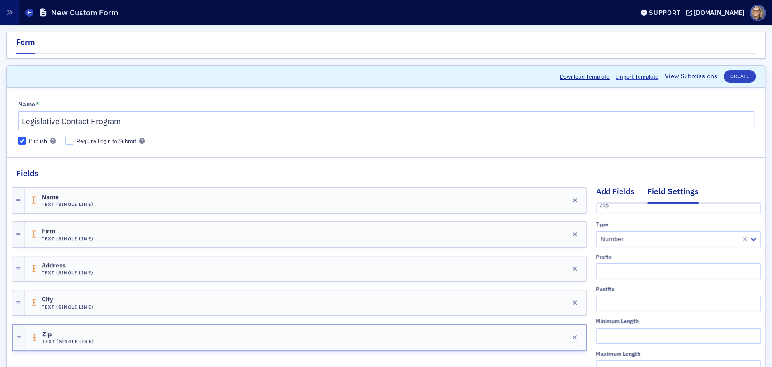
click at [608, 192] on div "Add Fields" at bounding box center [615, 193] width 38 height 17
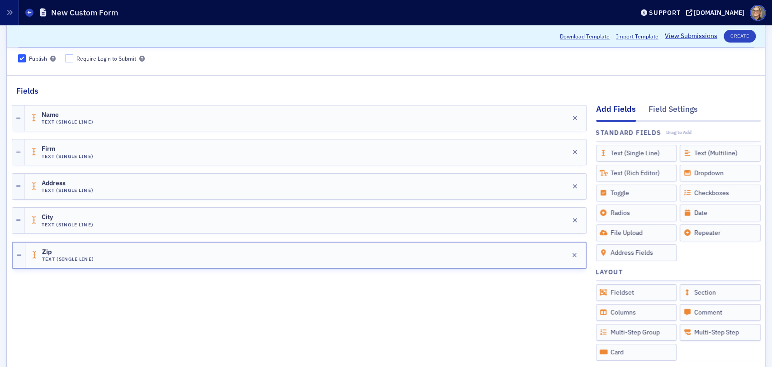
scroll to position [100, 0]
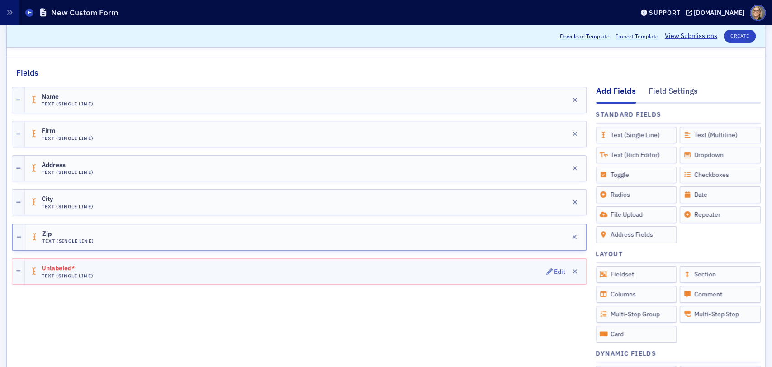
click at [523, 273] on div "Unlabeled* Text (Single Line) Edit" at bounding box center [305, 271] width 561 height 25
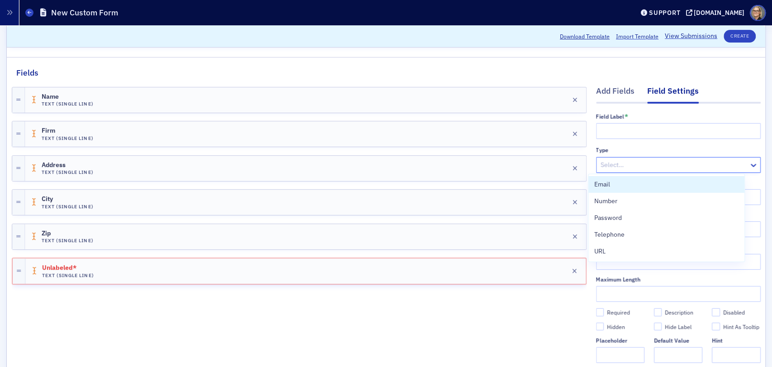
click at [633, 163] on div at bounding box center [674, 164] width 148 height 11
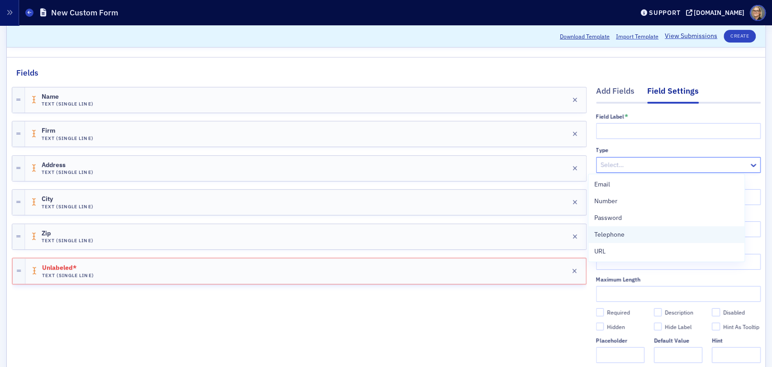
click at [615, 232] on span "Telephone" at bounding box center [609, 234] width 30 height 9
click at [622, 132] on input "text" at bounding box center [678, 131] width 165 height 16
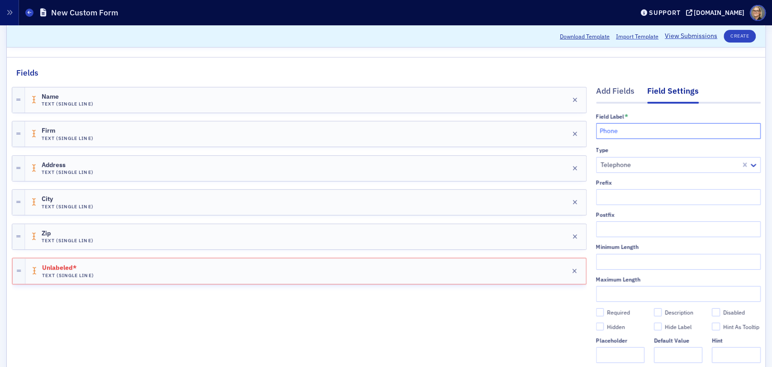
type input "Phone"
click at [482, 308] on div "Name Text (Single Line) Edit Firm Text (Single Line) Edit Address Text (Single …" at bounding box center [299, 240] width 575 height 322
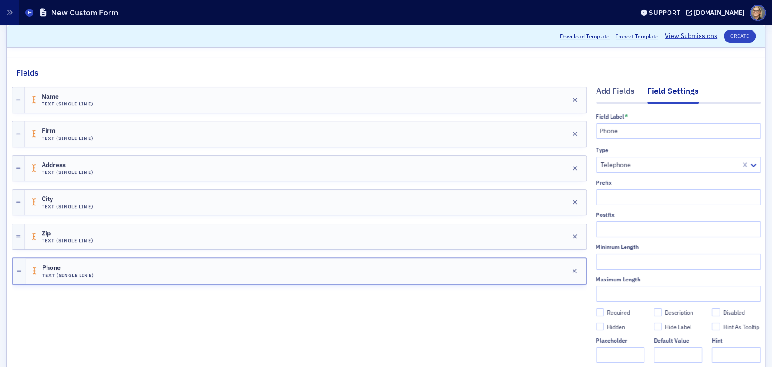
click at [404, 316] on div "Name Text (Single Line) Edit Firm Text (Single Line) Edit Address Text (Single …" at bounding box center [299, 240] width 575 height 322
click at [440, 360] on div "Name Text (Single Line) Edit Firm Text (Single Line) Edit Address Text (Single …" at bounding box center [299, 240] width 575 height 322
click at [340, 232] on div "Zip Text (Single Line) Edit" at bounding box center [305, 236] width 561 height 25
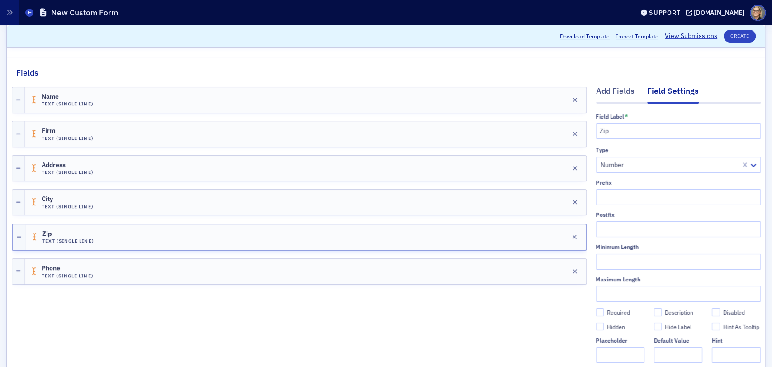
click at [299, 314] on div "Name Text (Single Line) Edit Firm Text (Single Line) Edit Address Text (Single …" at bounding box center [299, 240] width 575 height 322
click at [614, 91] on div "Add Fields" at bounding box center [615, 93] width 38 height 17
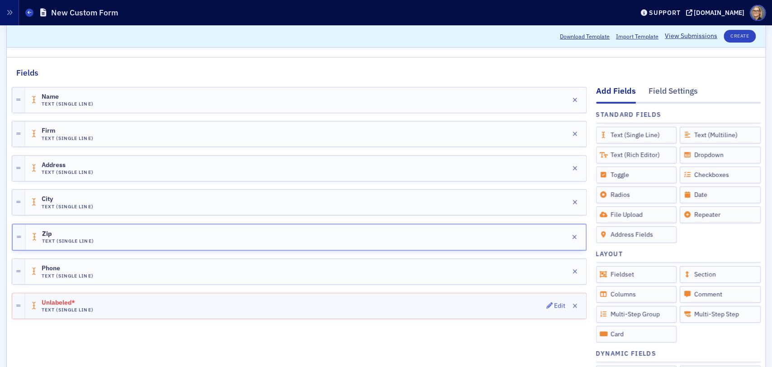
click at [487, 301] on div "Unlabeled* Text (Single Line) Edit" at bounding box center [305, 305] width 561 height 25
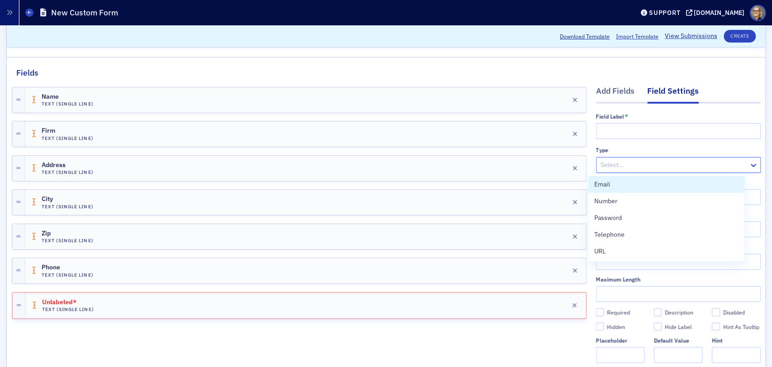
click at [624, 166] on div at bounding box center [674, 164] width 148 height 11
click at [606, 188] on span "Email" at bounding box center [602, 184] width 16 height 9
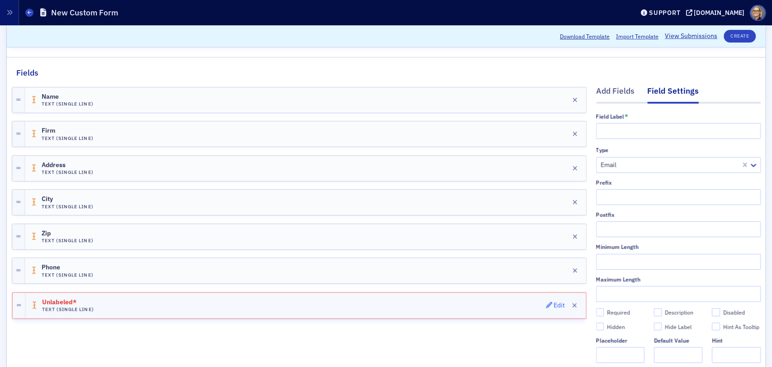
click at [554, 303] on div "Edit" at bounding box center [559, 305] width 11 height 5
click at [546, 302] on icon "button" at bounding box center [549, 305] width 6 height 6
click at [649, 129] on input "text" at bounding box center [678, 131] width 165 height 16
type input "Email"
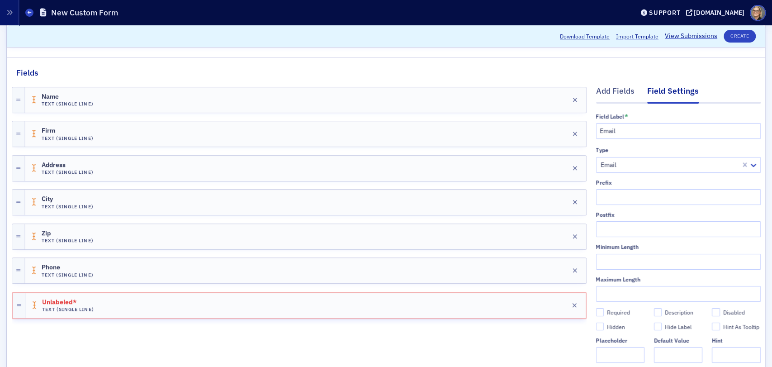
click at [373, 332] on div "Name Text (Single Line) Edit Firm Text (Single Line) Edit Address Text (Single …" at bounding box center [299, 240] width 575 height 322
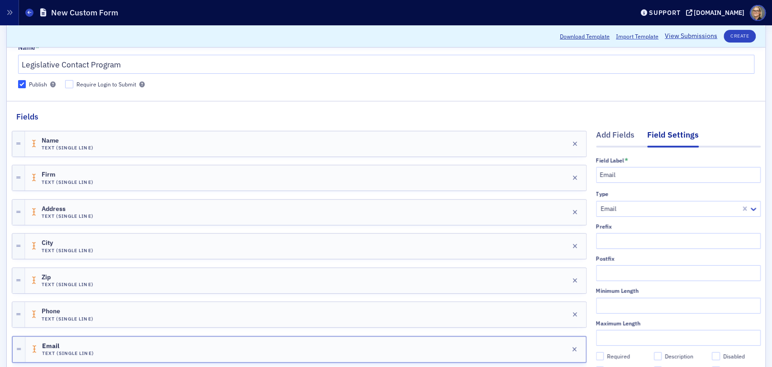
scroll to position [50, 0]
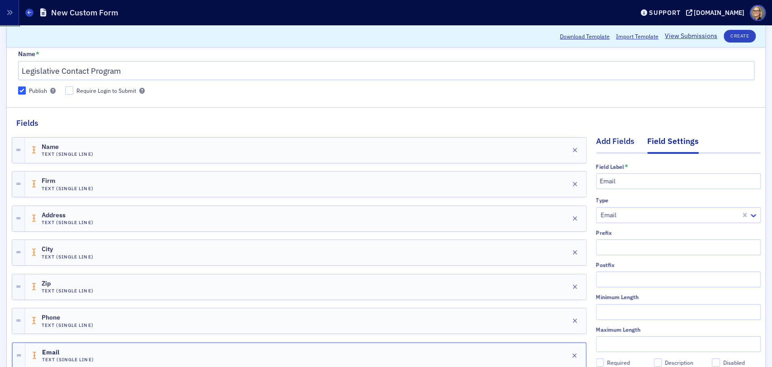
click at [606, 142] on div "Add Fields" at bounding box center [615, 143] width 38 height 17
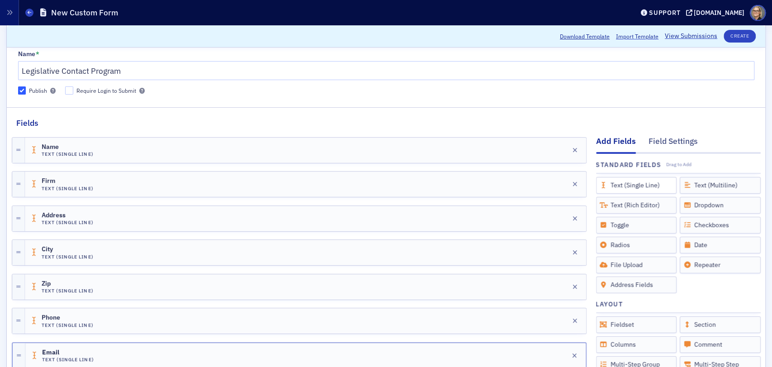
click at [631, 186] on div "Text (Single Line)" at bounding box center [636, 185] width 81 height 17
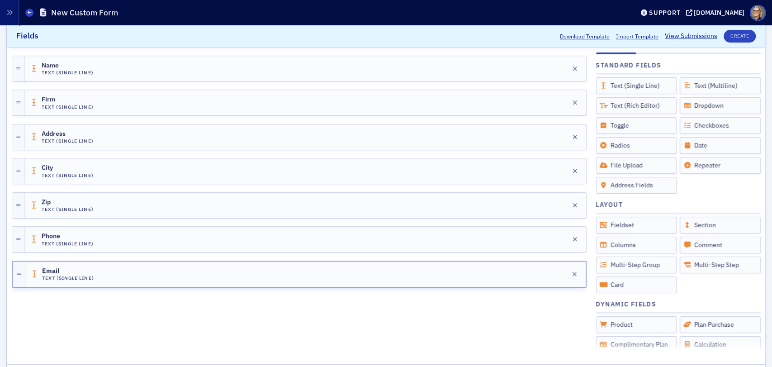
scroll to position [151, 0]
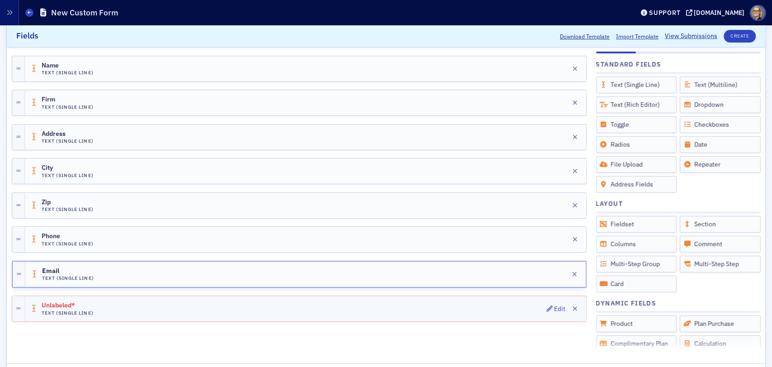
click at [211, 306] on div "Unlabeled* Text (Single Line) Edit" at bounding box center [305, 308] width 561 height 25
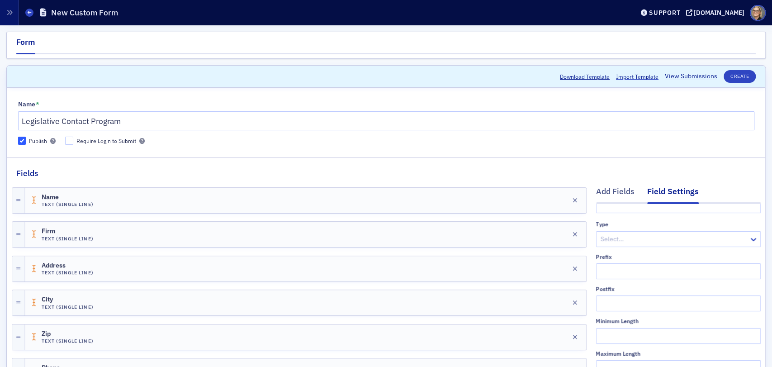
scroll to position [43, 0]
click at [613, 190] on div "Add Fields" at bounding box center [615, 193] width 38 height 17
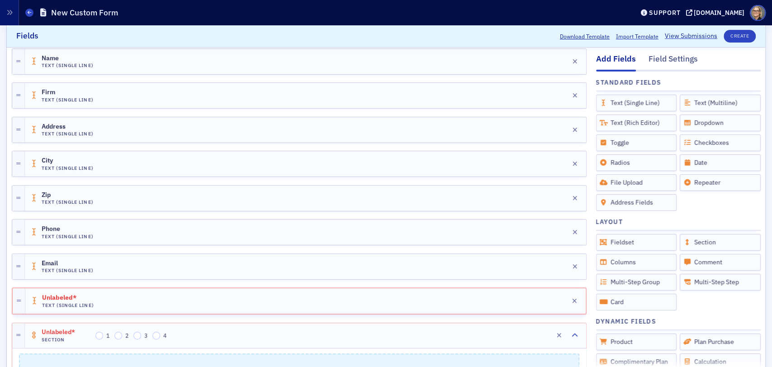
scroll to position [138, 0]
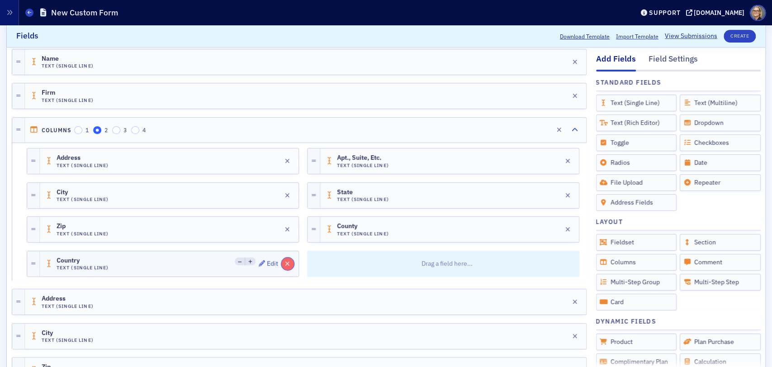
click at [285, 262] on icon "button" at bounding box center [287, 263] width 5 height 6
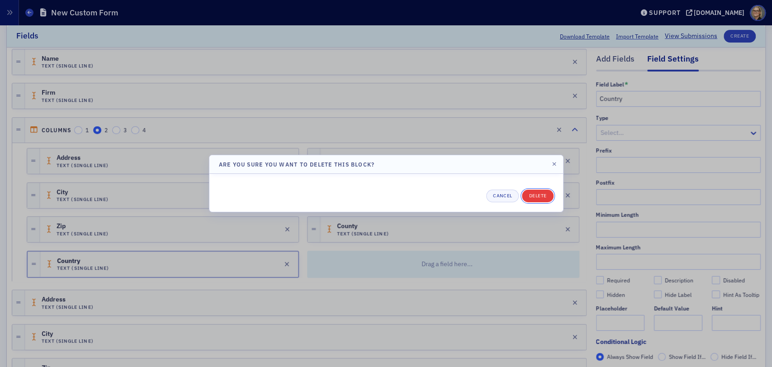
click at [541, 196] on button "Delete" at bounding box center [537, 195] width 31 height 13
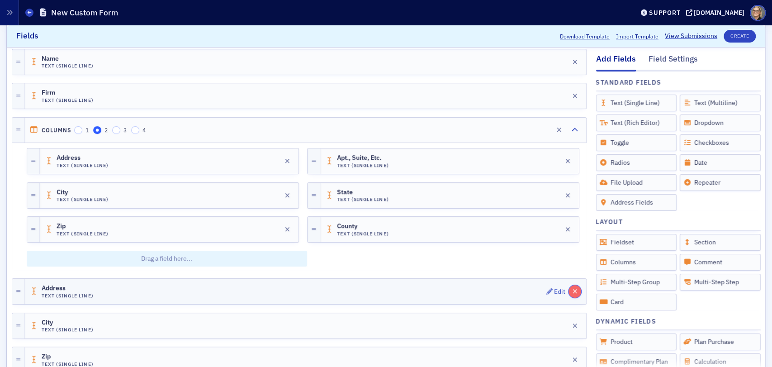
click at [573, 290] on icon "button" at bounding box center [575, 291] width 5 height 6
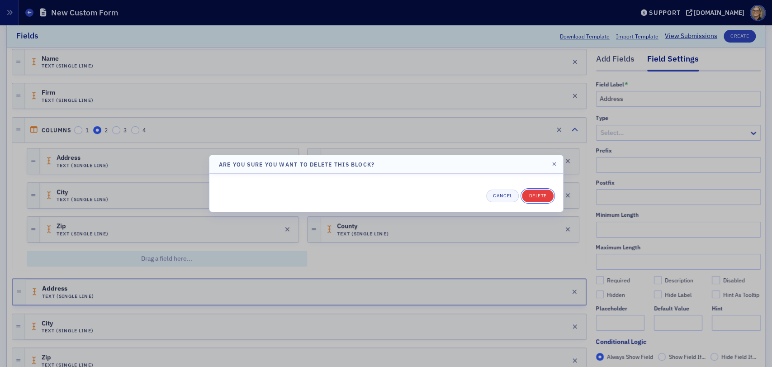
click at [538, 197] on button "Delete" at bounding box center [537, 195] width 31 height 13
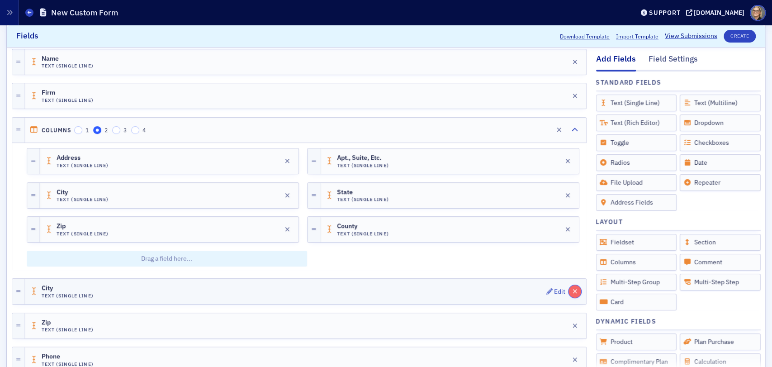
click at [573, 290] on icon "button" at bounding box center [575, 291] width 5 height 6
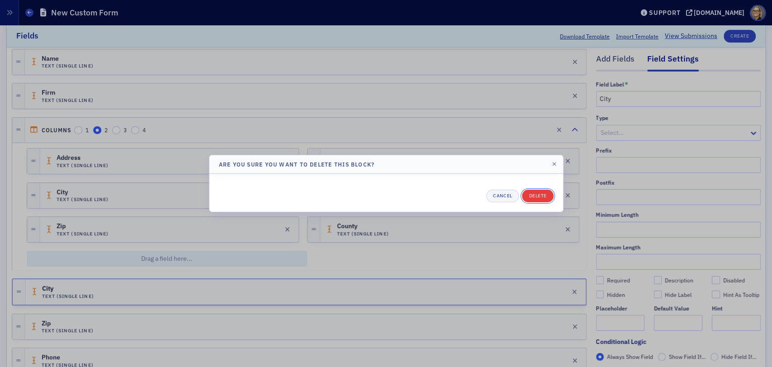
click at [536, 195] on button "Delete" at bounding box center [537, 195] width 31 height 13
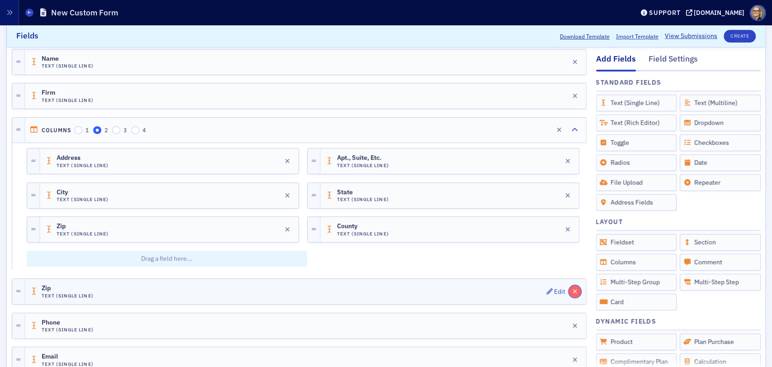
click at [568, 289] on button "button" at bounding box center [574, 291] width 13 height 13
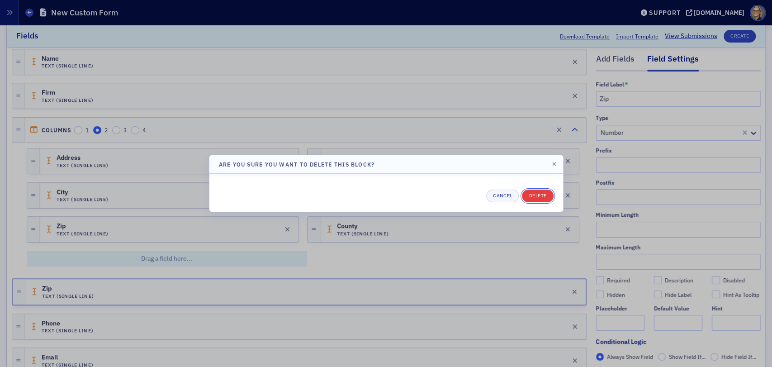
click at [540, 194] on button "Delete" at bounding box center [537, 195] width 31 height 13
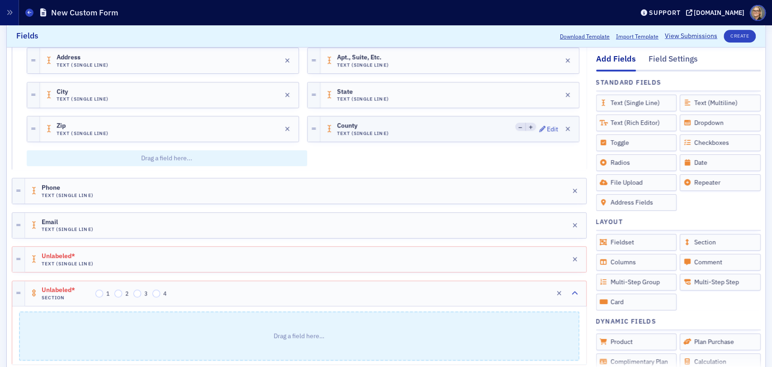
scroll to position [239, 0]
click at [554, 223] on div "Edit" at bounding box center [559, 224] width 11 height 5
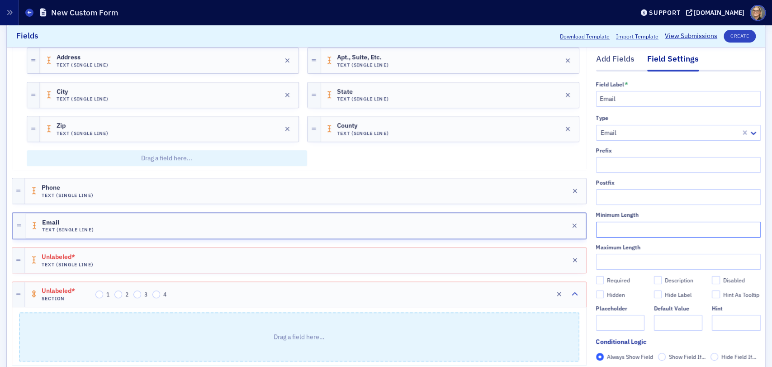
click at [613, 226] on input "text" at bounding box center [678, 230] width 165 height 16
click at [628, 263] on input "text" at bounding box center [678, 262] width 165 height 16
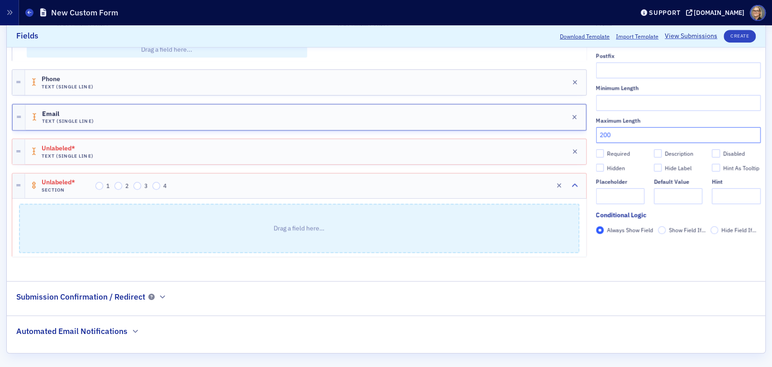
scroll to position [348, 0]
type input "200"
click at [394, 303] on fieldset "Submission Confirmation / Redirect" at bounding box center [386, 294] width 758 height 28
click at [393, 294] on fieldset "Submission Confirmation / Redirect" at bounding box center [386, 294] width 758 height 28
click at [432, 301] on fieldset "Submission Confirmation / Redirect" at bounding box center [386, 294] width 758 height 28
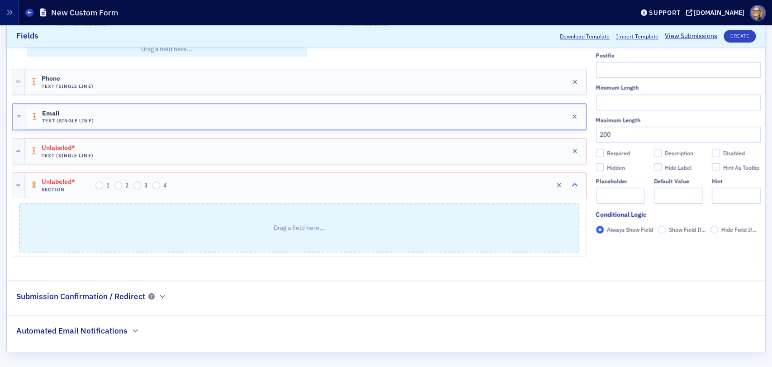
click at [263, 292] on fieldset "Submission Confirmation / Redirect" at bounding box center [386, 294] width 758 height 28
click at [547, 311] on div "Name * Legislative Contact Program Publish Require Login to Submit Fields Add F…" at bounding box center [386, 46] width 758 height 613
click at [160, 294] on icon "button" at bounding box center [162, 295] width 5 height 5
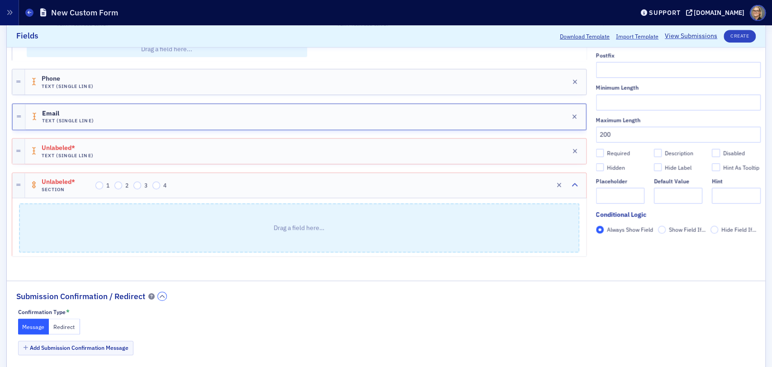
scroll to position [402, 0]
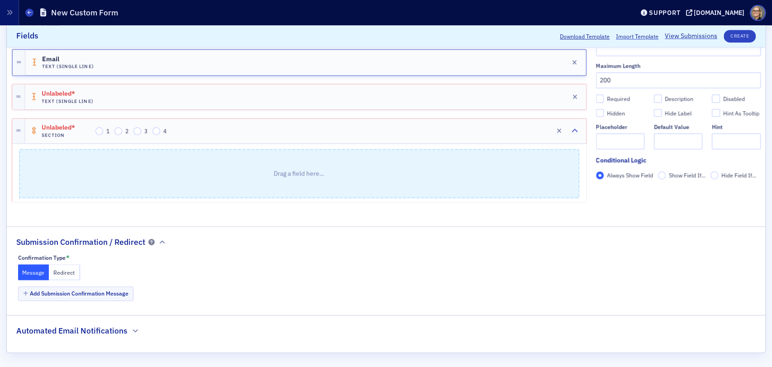
click at [123, 330] on h2 "Automated Email Notifications" at bounding box center [71, 331] width 111 height 12
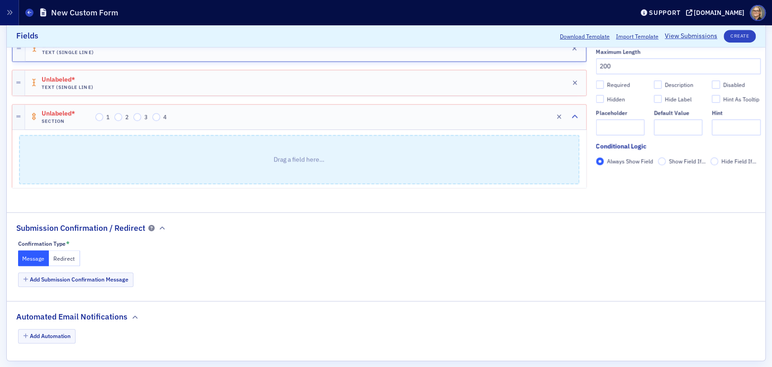
scroll to position [424, 0]
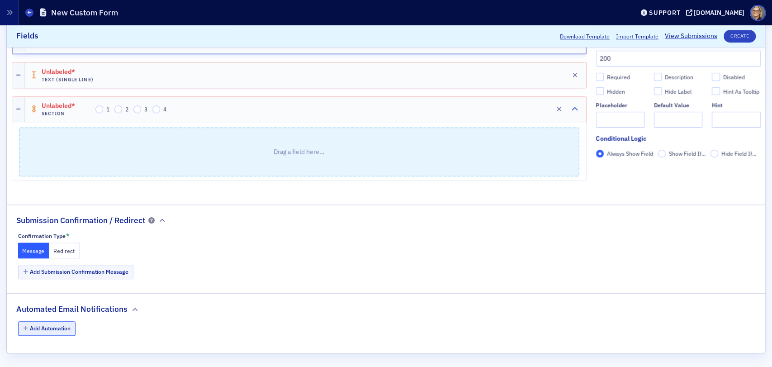
click at [32, 327] on button "Add Automation" at bounding box center [47, 328] width 58 height 14
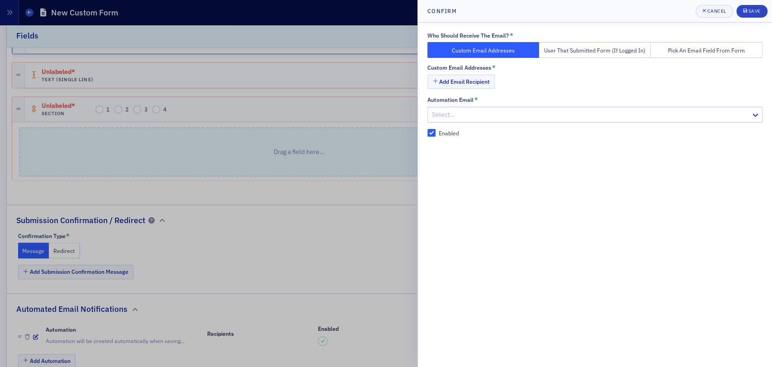
click at [698, 48] on button "Pick an Email Field From Form" at bounding box center [707, 50] width 112 height 16
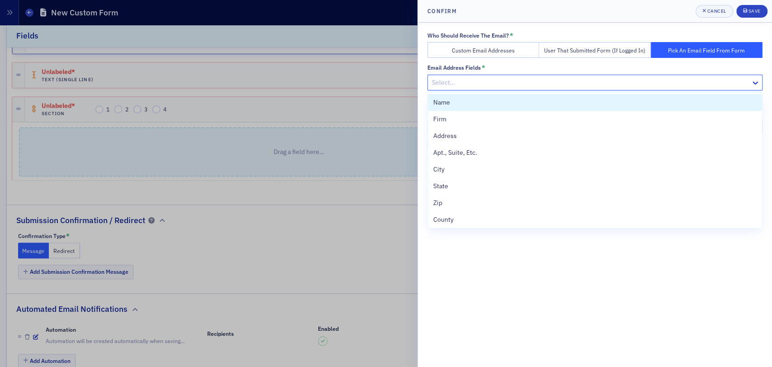
click at [581, 82] on div at bounding box center [590, 82] width 319 height 11
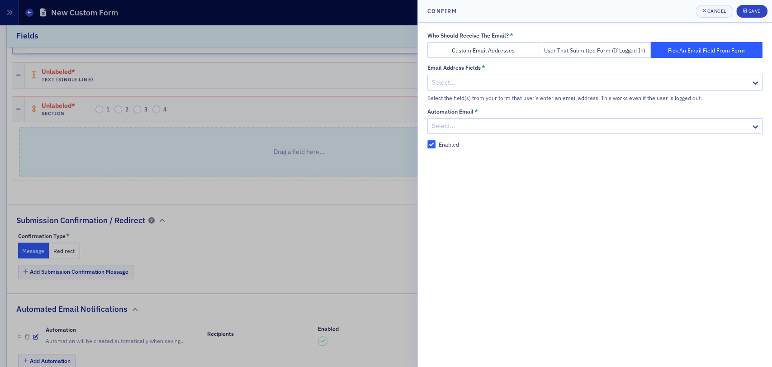
click at [474, 49] on button "Custom Email Addresses" at bounding box center [483, 50] width 112 height 16
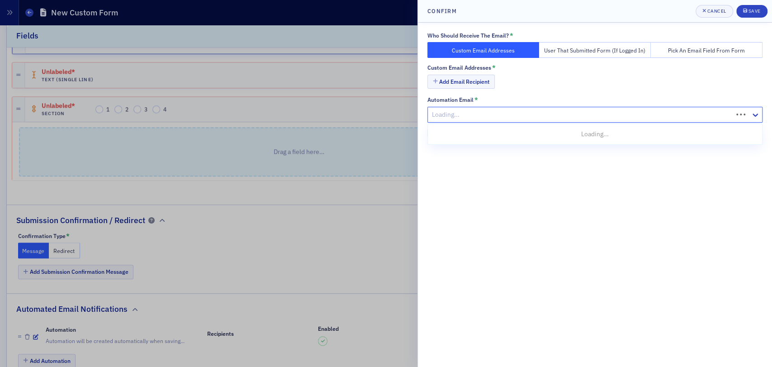
click at [452, 114] on div at bounding box center [581, 114] width 301 height 11
click at [469, 80] on button "Add Email Recipient" at bounding box center [460, 82] width 67 height 14
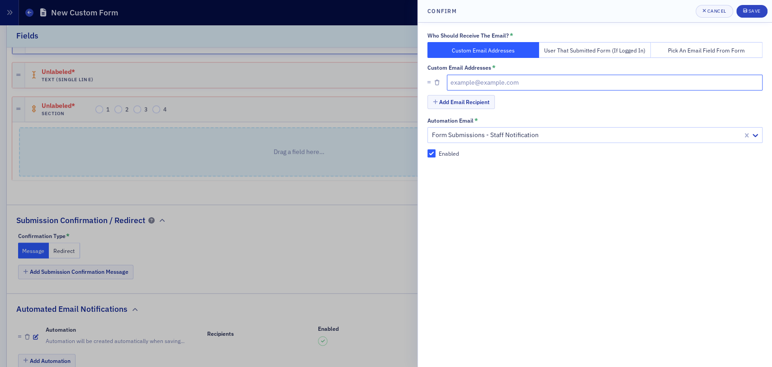
click at [498, 81] on input "text" at bounding box center [605, 83] width 316 height 16
type input "rharris@arcpa.org"
click at [510, 185] on div "Who Should Receive The Email? * Custom Email Addresses User That Submitted Form…" at bounding box center [595, 195] width 354 height 344
click at [755, 10] on div "Save" at bounding box center [754, 11] width 12 height 5
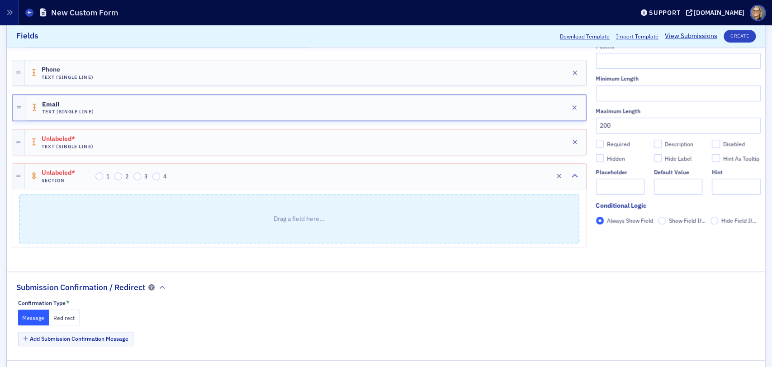
scroll to position [362, 0]
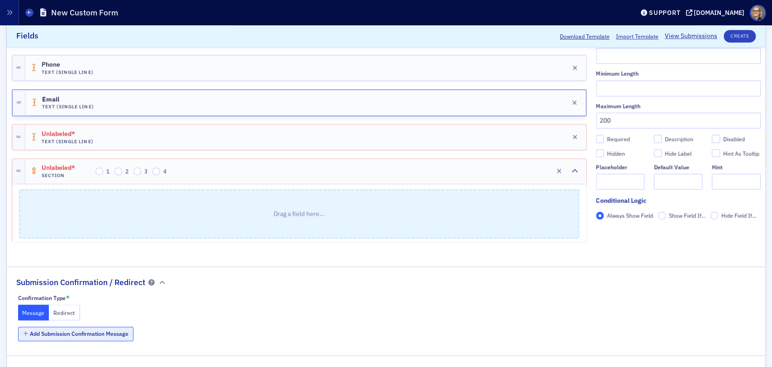
click at [110, 332] on button "Add Submission Confirmation Message" at bounding box center [76, 334] width 116 height 14
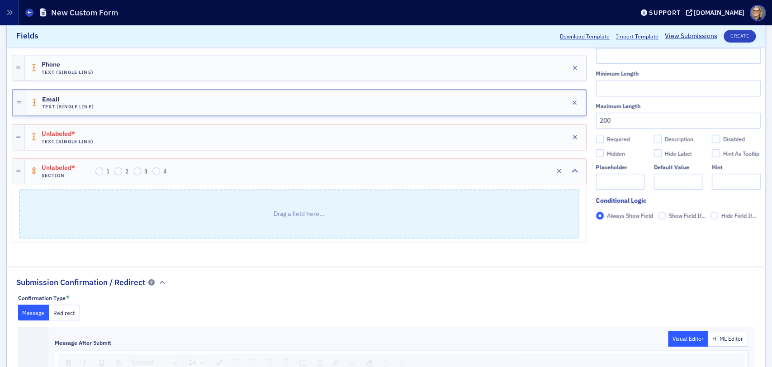
scroll to position [462, 0]
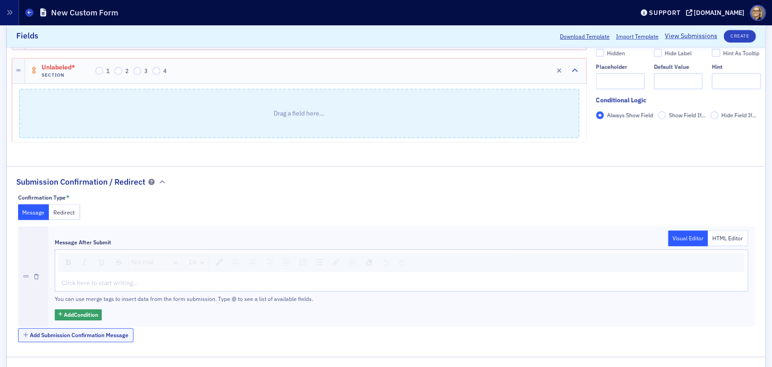
click at [140, 261] on span "Normal" at bounding box center [142, 262] width 23 height 10
click at [88, 249] on div "Normal Normal H1 H2 H3 H4 H5 H6 Blockquote 14 Click here to start writing…" at bounding box center [401, 270] width 693 height 42
click at [102, 275] on div "Click here to start writing…" at bounding box center [401, 283] width 692 height 16
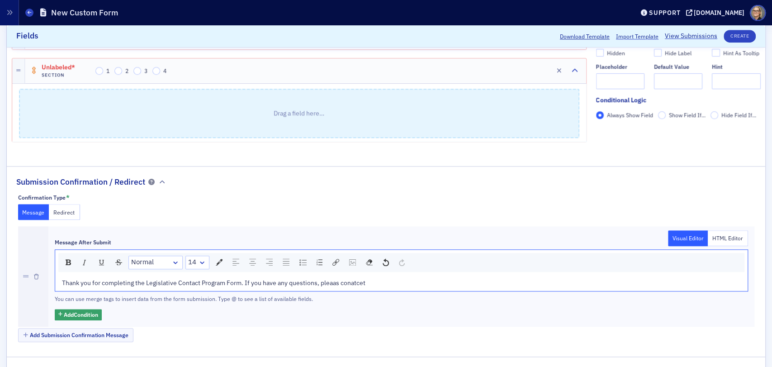
click at [331, 279] on span "Thank you for completing the Legislative Contact Program Form. If you have any …" at bounding box center [213, 283] width 303 height 8
click at [371, 279] on div "Thank you for completing the Legislative Contact Program Form. If you have any …" at bounding box center [401, 282] width 679 height 9
click at [364, 279] on span "Thank you for completing the Legislative Contact Program Form. If you have any …" at bounding box center [283, 283] width 442 height 8
click at [364, 282] on span "Thank you for completing the Legislative Contact Program Form. If you have any …" at bounding box center [283, 283] width 442 height 8
click at [363, 281] on span "Thank you for completing the Legislative Contact Program Form. If you have any …" at bounding box center [288, 283] width 453 height 8
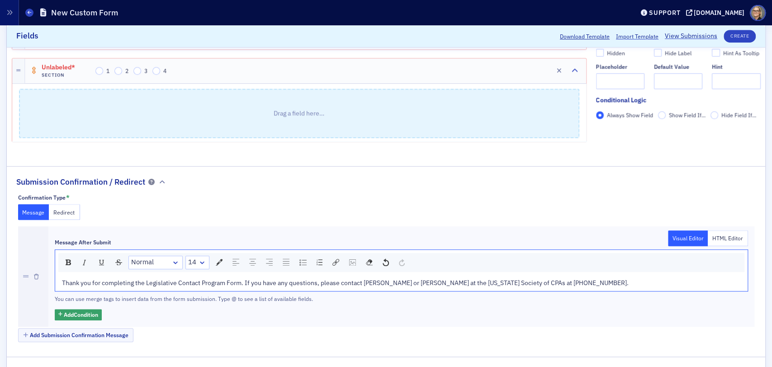
click at [351, 281] on span "Thank you for completing the Legislative Contact Program Form. If you have any …" at bounding box center [345, 283] width 567 height 8
click at [347, 280] on span "Thank you for completing the Legislative Contact Program Form. If you have any …" at bounding box center [345, 283] width 567 height 8
drag, startPoint x: 363, startPoint y: 279, endPoint x: 455, endPoint y: 236, distance: 102.6
click at [457, 279] on span "Thank you for completing the Legislative Contact Program Form. If you have any …" at bounding box center [345, 283] width 567 height 8
click at [344, 277] on div "Thank you for completing the Legislative Contact Program Form. If you have any …" at bounding box center [401, 283] width 692 height 16
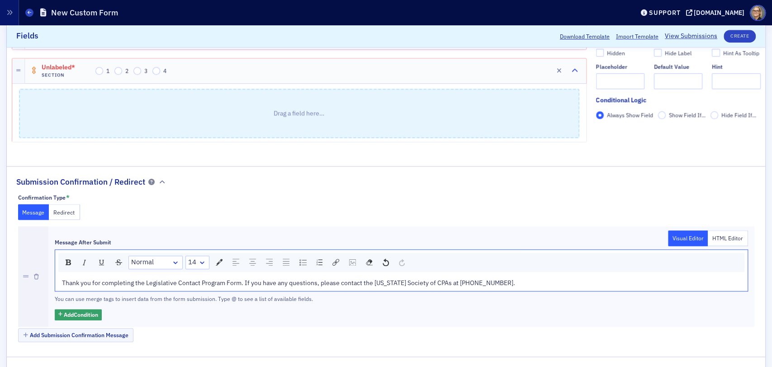
drag, startPoint x: 359, startPoint y: 280, endPoint x: 365, endPoint y: 289, distance: 10.7
click at [359, 280] on span "Thank you for completing the Legislative Contact Program Form. If you have any …" at bounding box center [288, 283] width 453 height 8
click at [364, 282] on span "Thank you for completing the Legislative Contact Program Form. If you have any …" at bounding box center [288, 283] width 453 height 8
click at [467, 288] on div "Thank you for completing the Legislative Contact Program Form. If you have any …" at bounding box center [401, 283] width 692 height 16
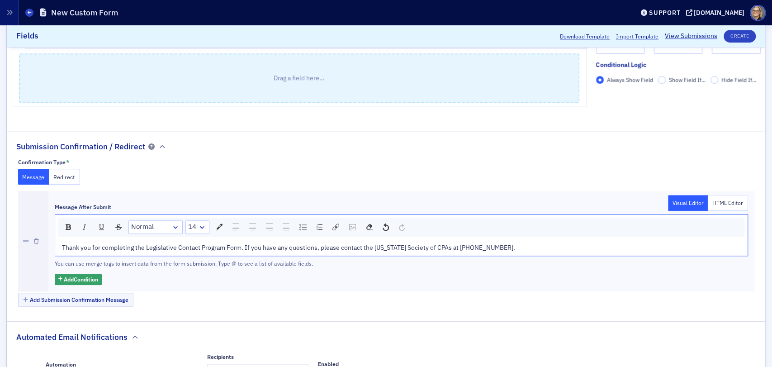
scroll to position [512, 0]
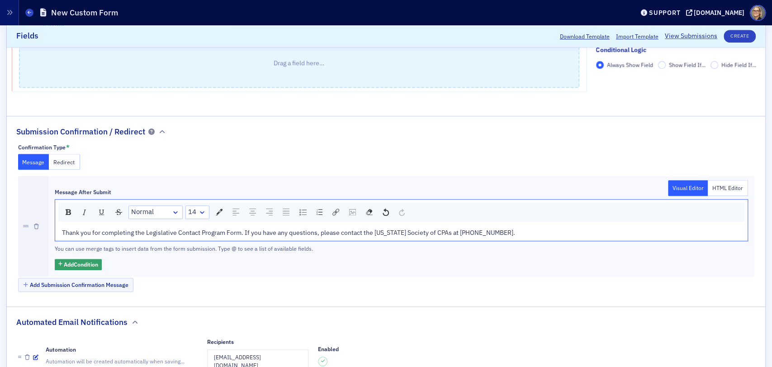
click at [445, 231] on span "Thank you for completing the Legislative Contact Program Form. If you have any …" at bounding box center [288, 232] width 453 height 8
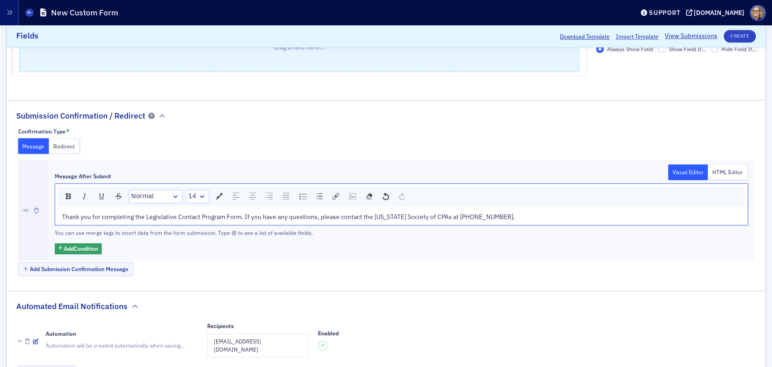
scroll to position [513, 0]
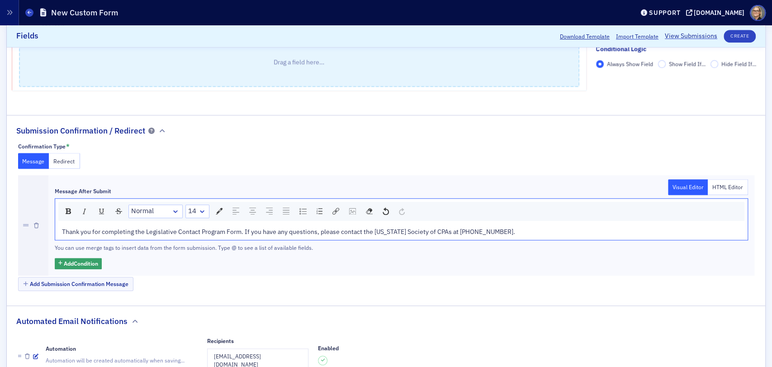
click at [344, 230] on span "Thank you for completing the Legislative Contact Program Form. If you have any …" at bounding box center [288, 231] width 453 height 8
click at [484, 260] on div "Add Condition" at bounding box center [401, 263] width 693 height 11
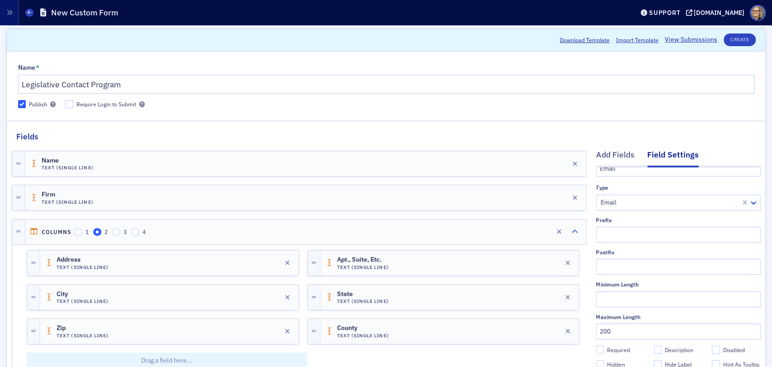
scroll to position [0, 0]
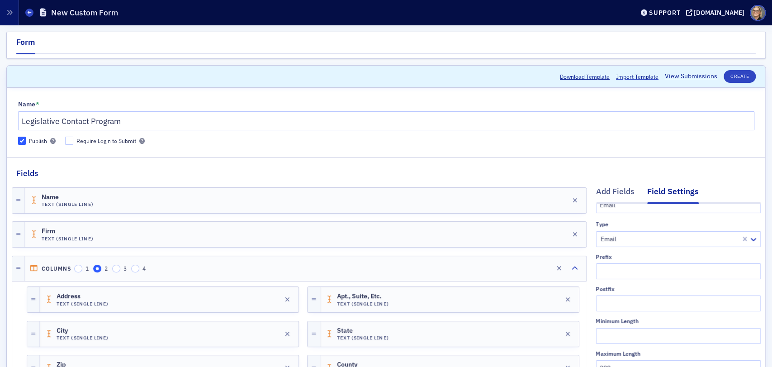
click at [76, 47] on nav "Form" at bounding box center [385, 45] width 739 height 18
click at [213, 185] on div at bounding box center [299, 183] width 575 height 8
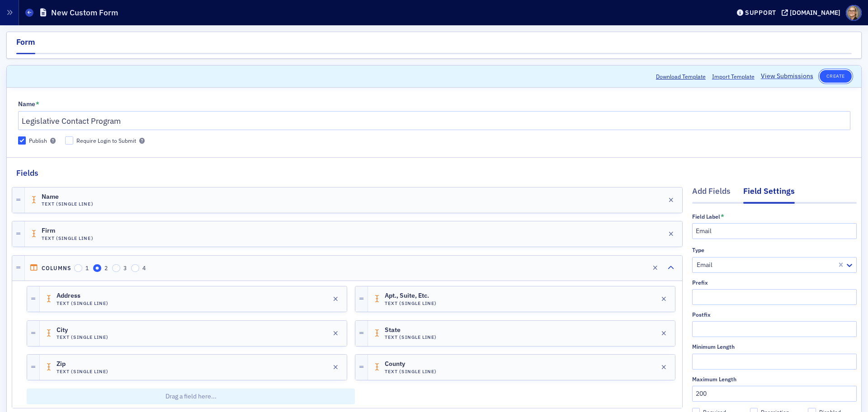
click at [771, 76] on button "Create" at bounding box center [836, 76] width 32 height 13
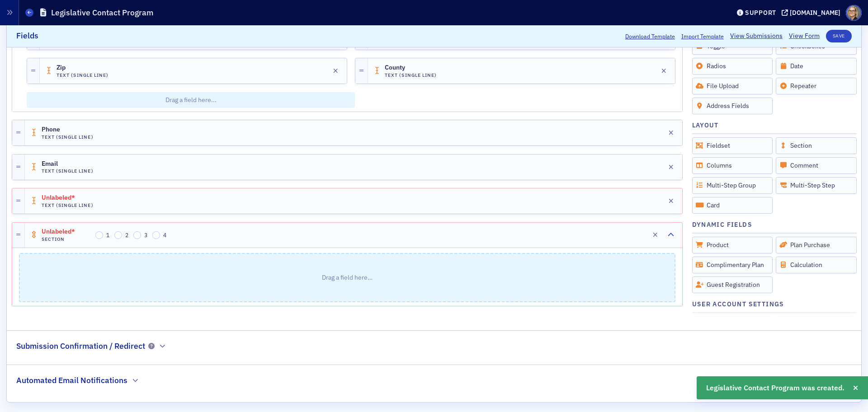
scroll to position [303, 0]
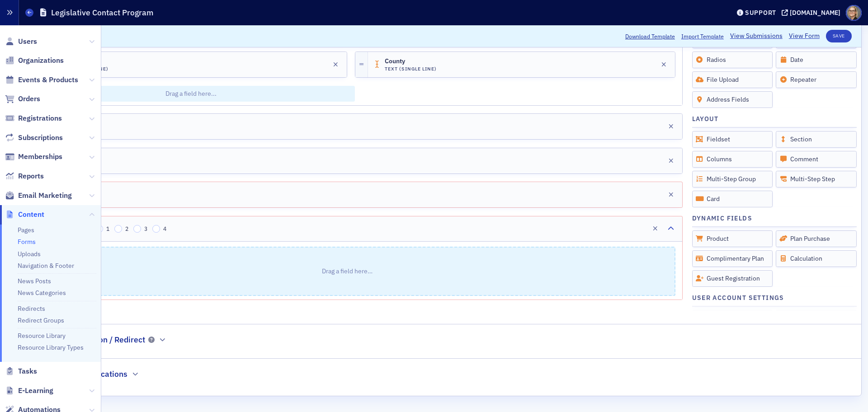
click at [11, 13] on icon "button" at bounding box center [9, 12] width 6 height 6
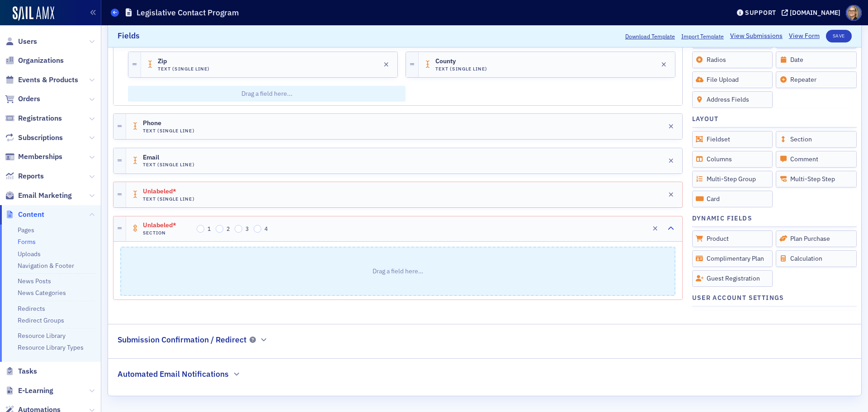
click at [112, 14] on span at bounding box center [115, 13] width 8 height 8
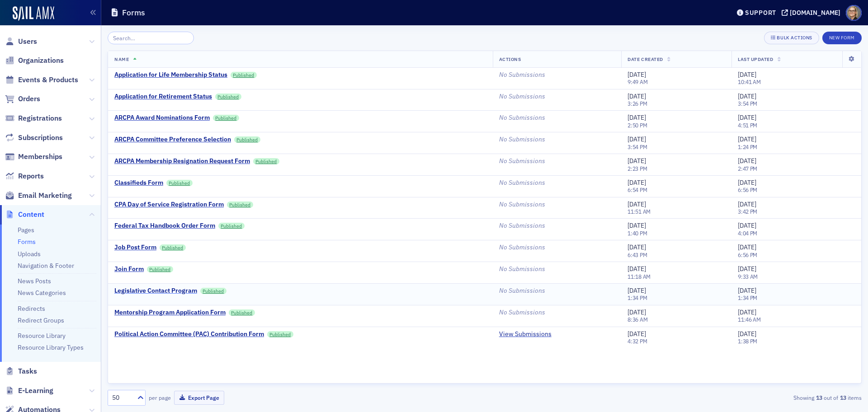
click at [165, 292] on div "Legislative Contact Program" at bounding box center [155, 291] width 83 height 8
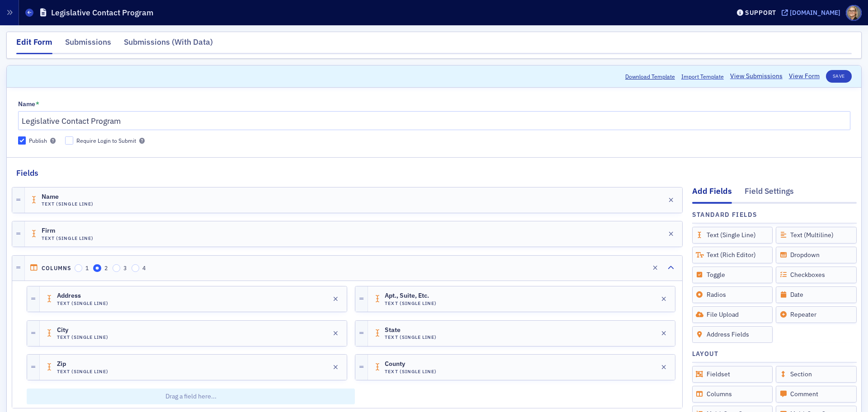
click at [771, 9] on div "[DOMAIN_NAME]" at bounding box center [815, 13] width 51 height 8
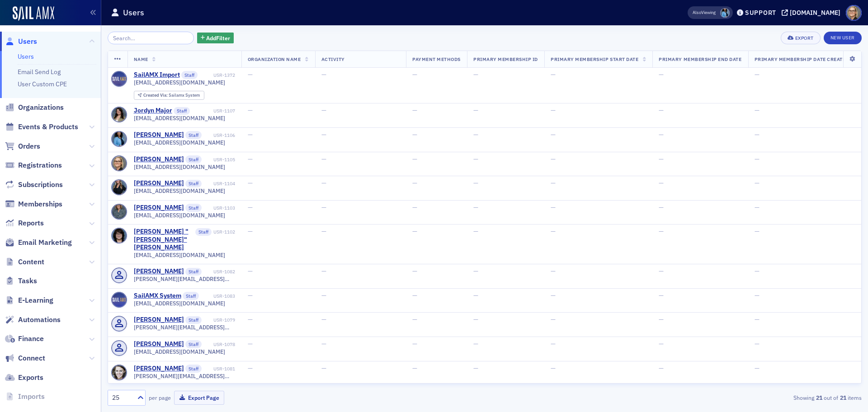
scroll to position [33, 0]
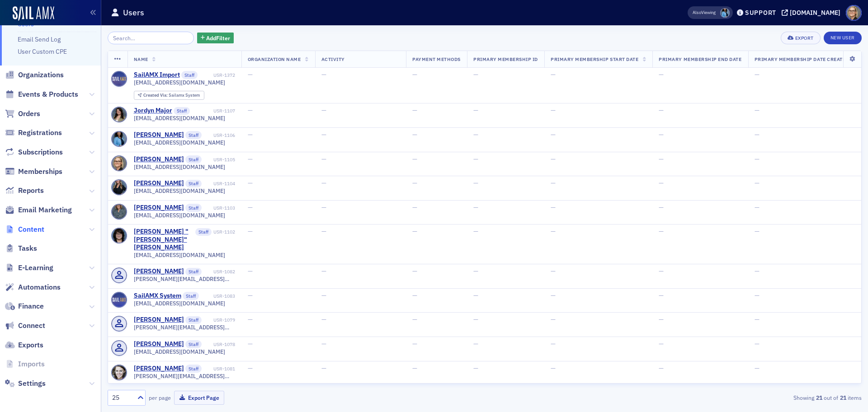
click at [38, 229] on span "Content" at bounding box center [31, 230] width 26 height 10
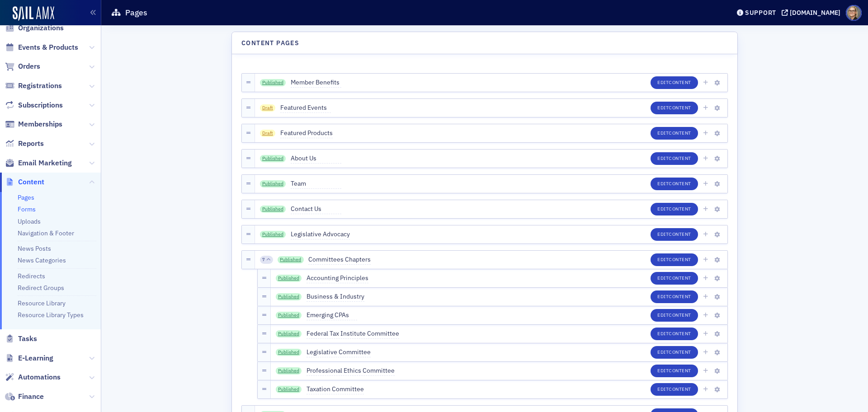
click at [30, 206] on link "Forms" at bounding box center [27, 209] width 18 height 8
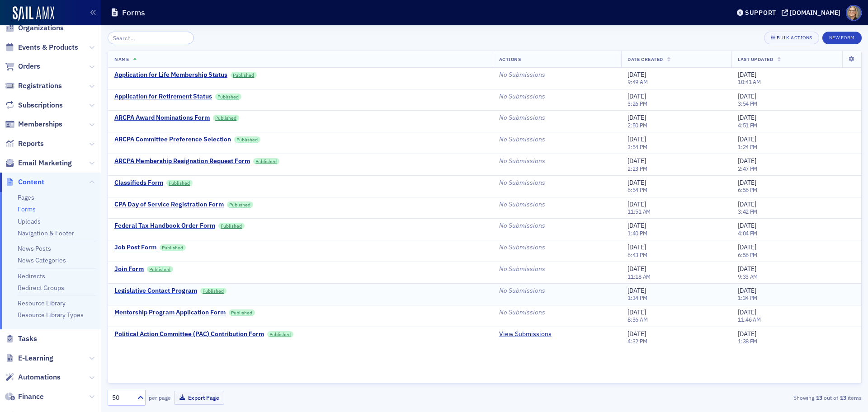
click at [175, 289] on div "Legislative Contact Program" at bounding box center [155, 291] width 83 height 8
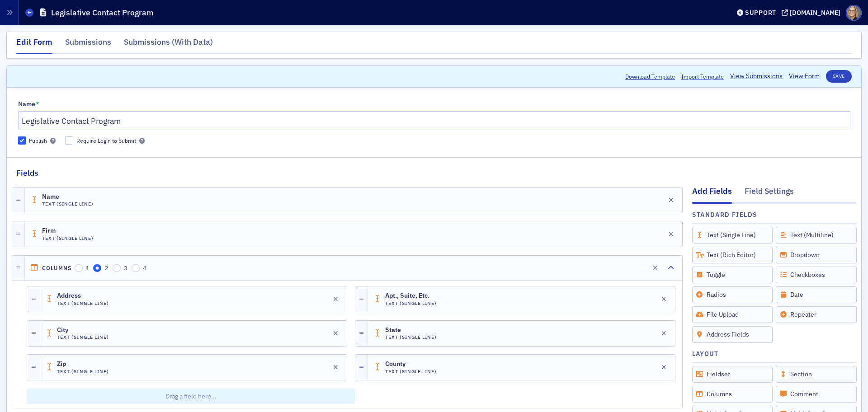
click at [800, 74] on link "View Form" at bounding box center [804, 75] width 31 height 9
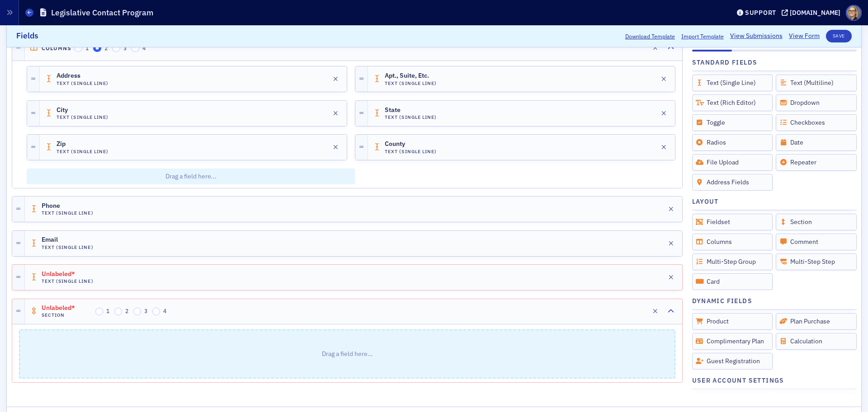
scroll to position [226, 0]
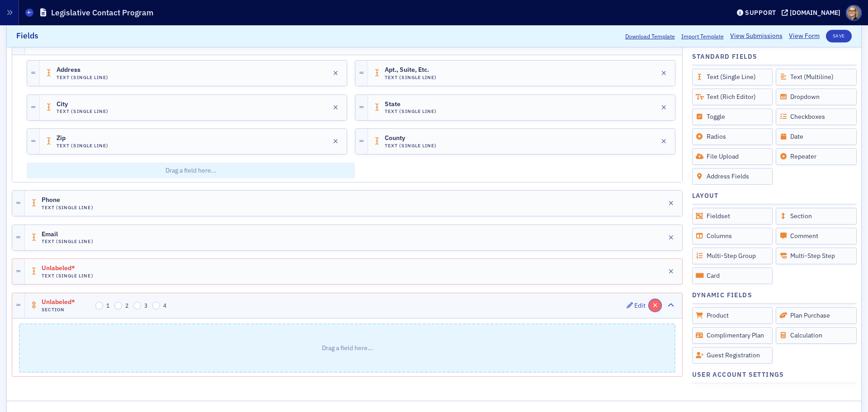
click at [653, 308] on icon "button" at bounding box center [655, 306] width 5 height 6
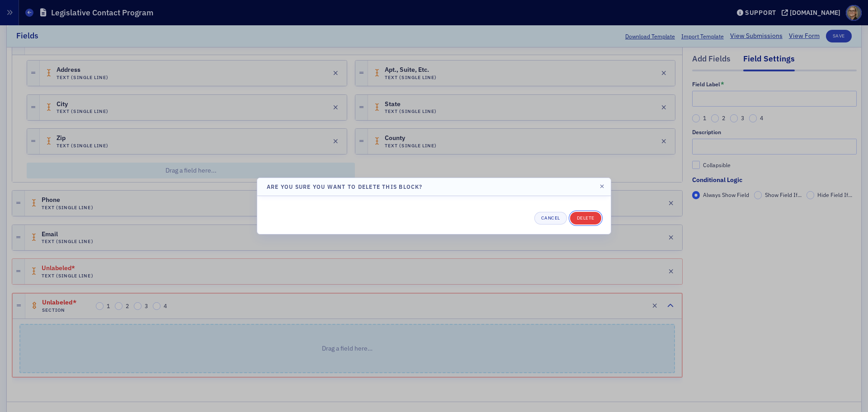
click at [582, 218] on button "Delete" at bounding box center [585, 218] width 31 height 13
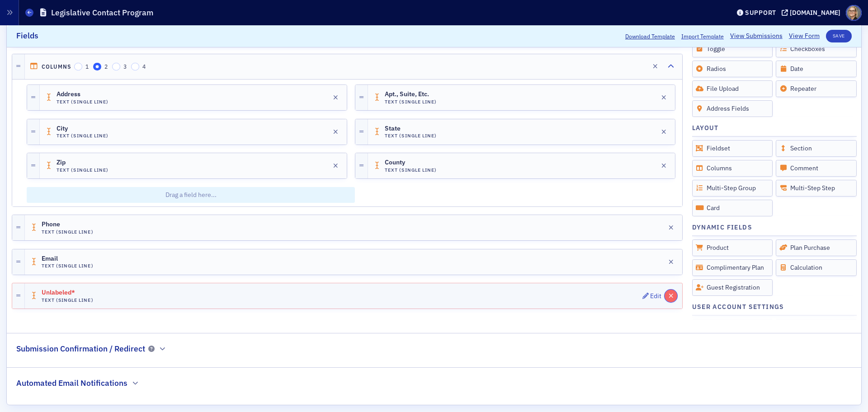
click at [669, 296] on icon "button" at bounding box center [671, 296] width 5 height 6
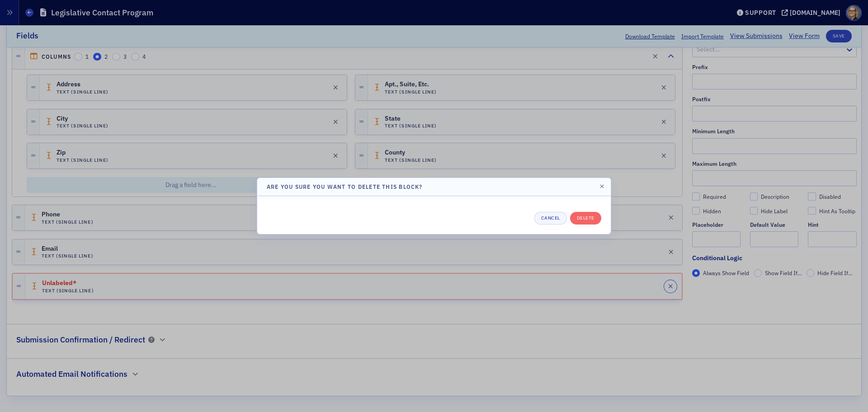
scroll to position [216, 0]
click at [586, 218] on button "Delete" at bounding box center [585, 218] width 31 height 13
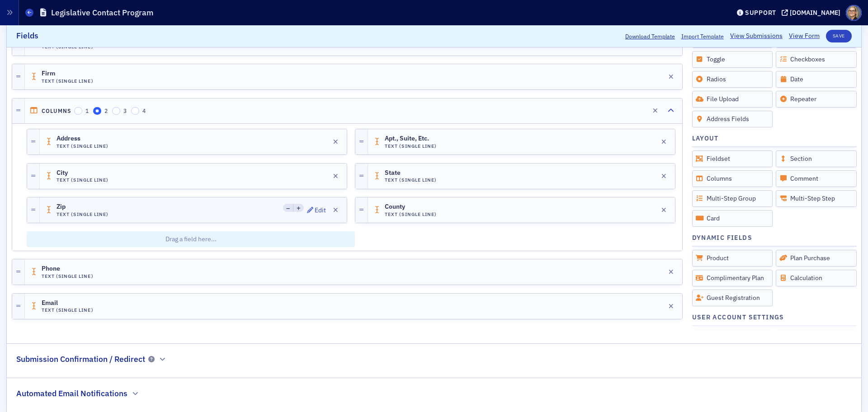
scroll to position [0, 0]
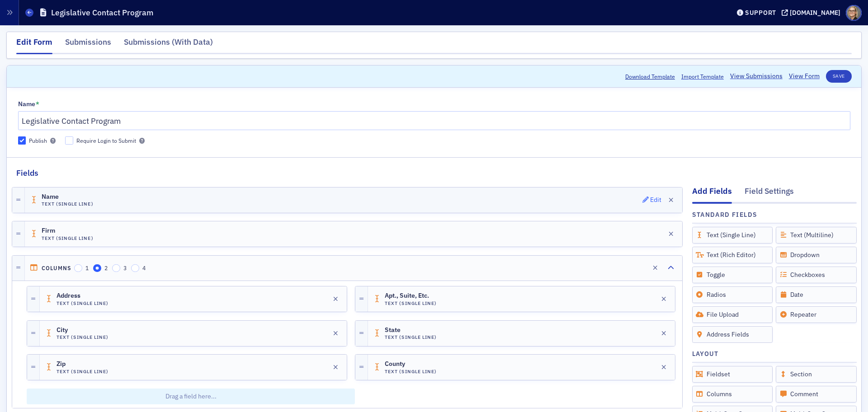
click at [650, 200] on div "Edit" at bounding box center [655, 200] width 11 height 5
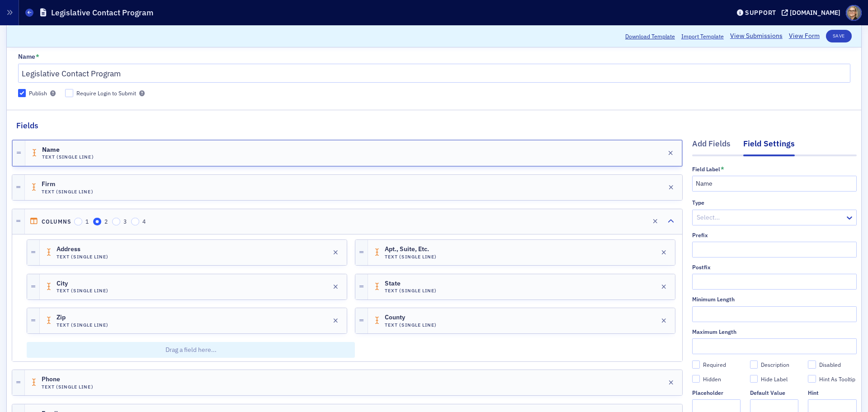
scroll to position [113, 0]
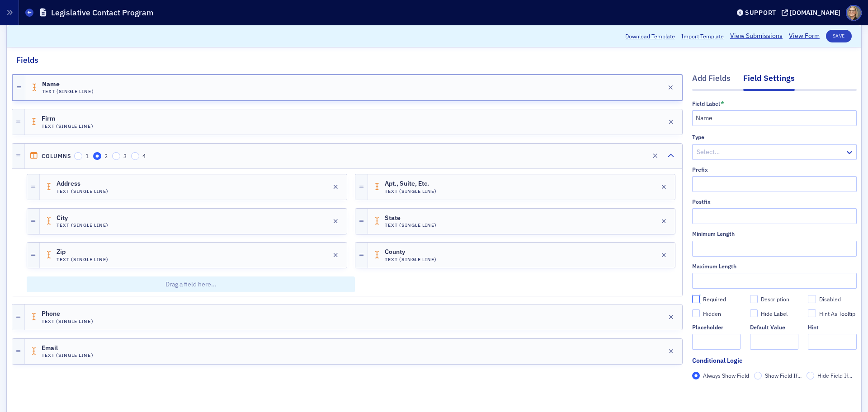
click at [692, 301] on input "Required" at bounding box center [696, 299] width 8 height 8
checkbox input "true"
type input "required"
click at [650, 353] on div "Edit" at bounding box center [655, 351] width 11 height 5
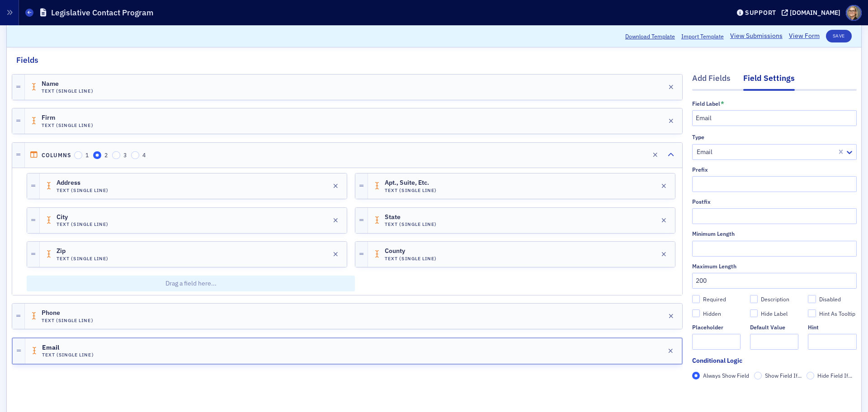
click at [693, 301] on label "Required" at bounding box center [716, 299] width 48 height 8
click at [693, 301] on input "Required" at bounding box center [696, 299] width 8 height 8
checkbox input "true"
type input "required"
click at [692, 300] on input "Required" at bounding box center [696, 299] width 8 height 8
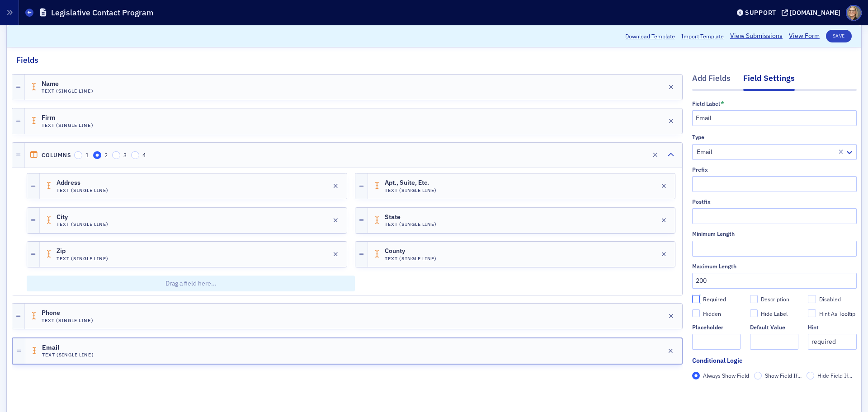
checkbox input "false"
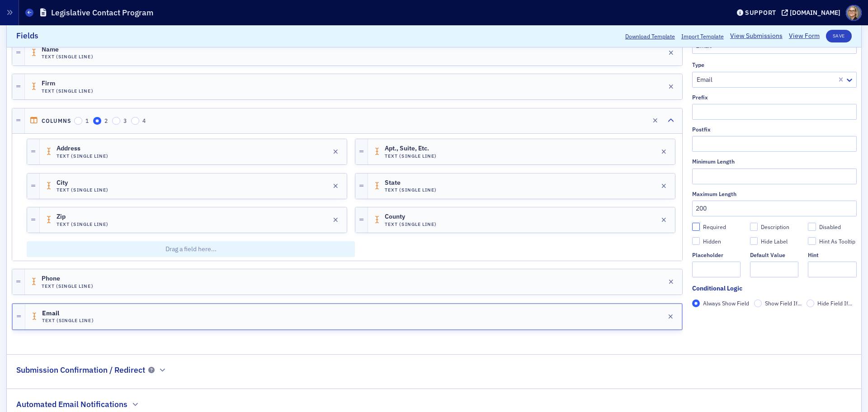
scroll to position [159, 0]
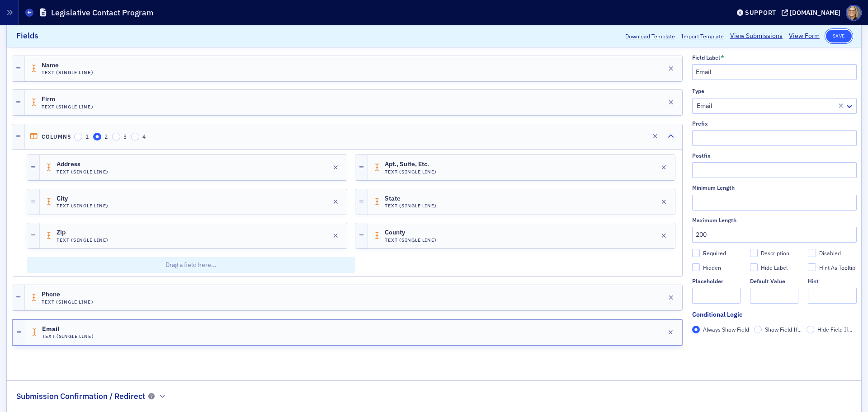
click at [832, 38] on button "Save" at bounding box center [839, 36] width 26 height 13
